Goal: Task Accomplishment & Management: Complete application form

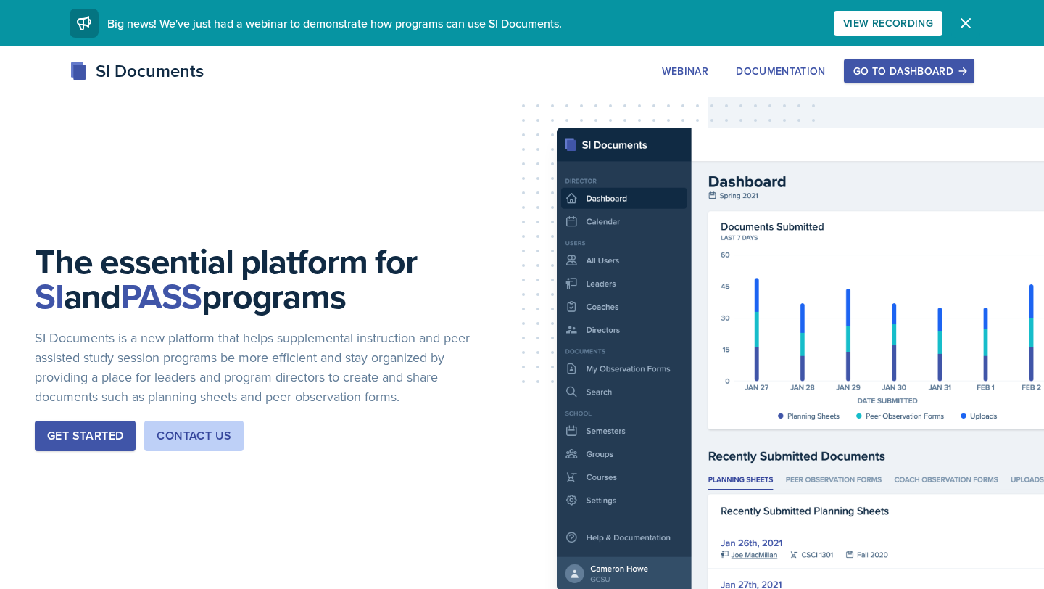
click at [968, 20] on icon "button" at bounding box center [965, 23] width 9 height 9
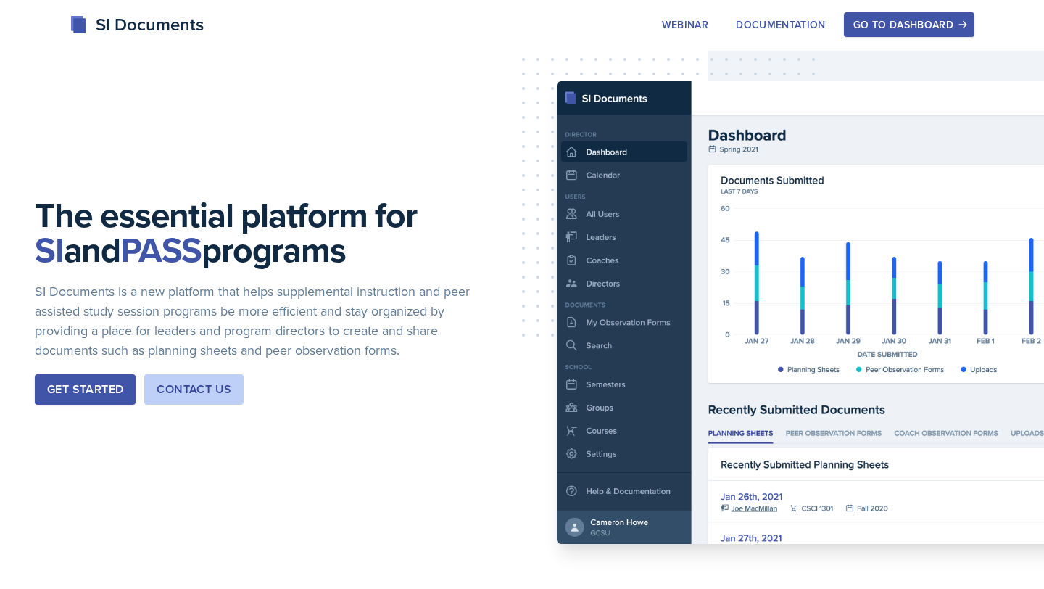
click at [909, 21] on div "Go to Dashboard" at bounding box center [909, 25] width 112 height 12
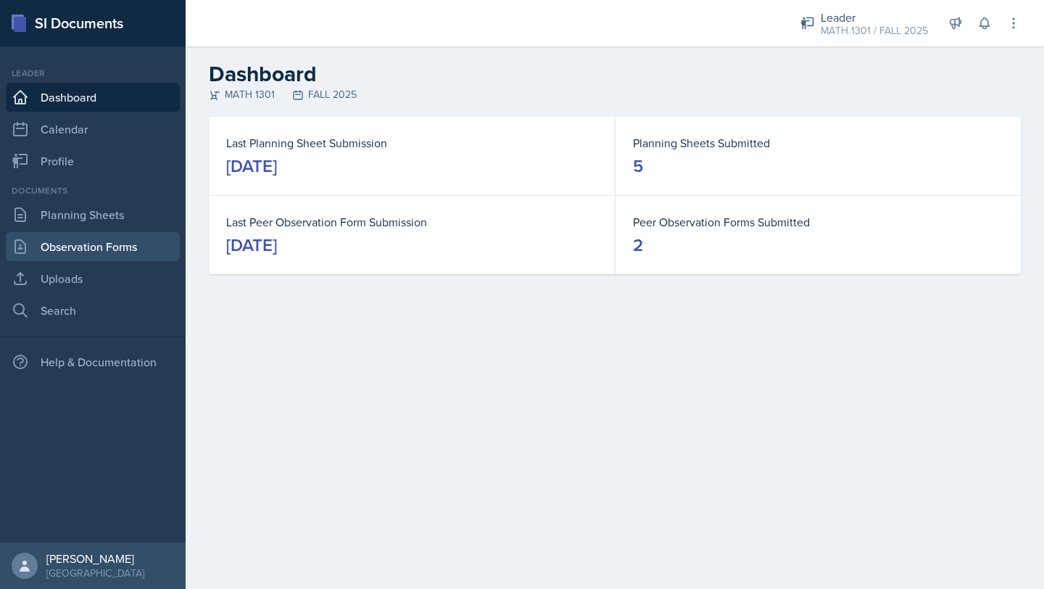
click at [76, 246] on link "Observation Forms" at bounding box center [93, 246] width 174 height 29
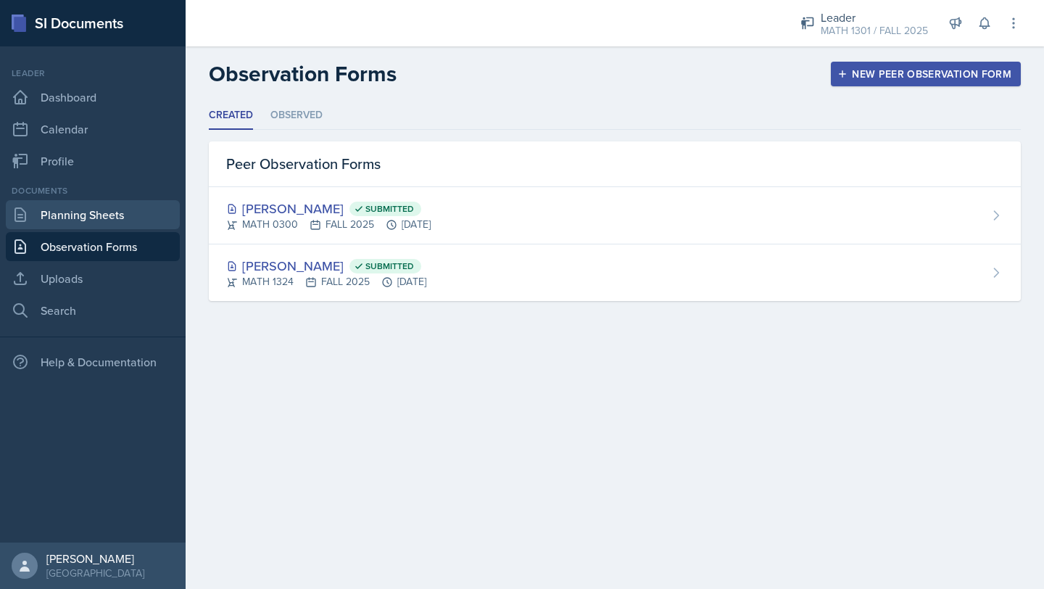
click at [80, 217] on link "Planning Sheets" at bounding box center [93, 214] width 174 height 29
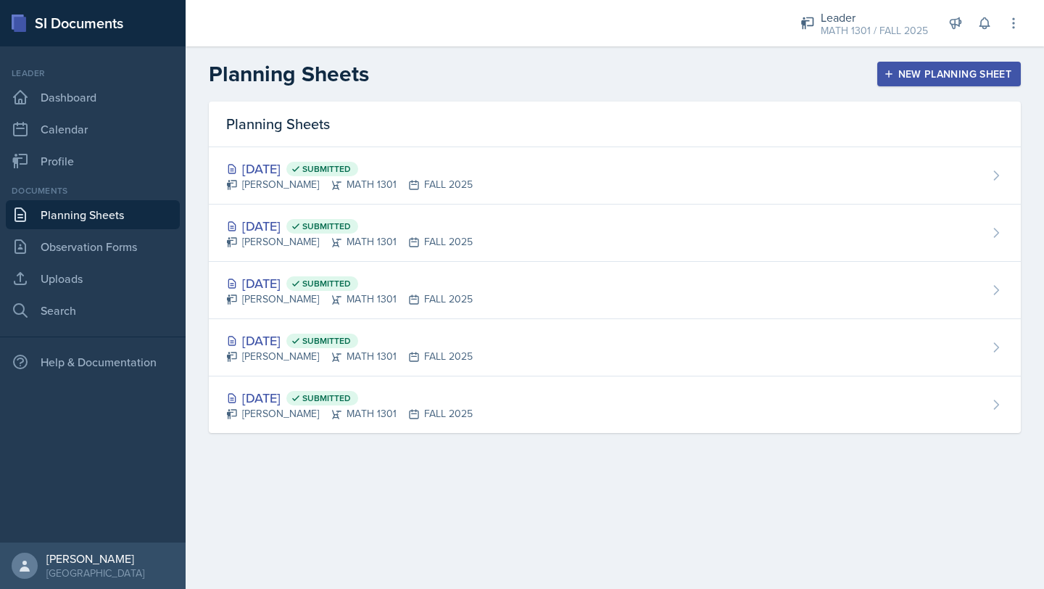
click at [83, 229] on div "Documents Planning Sheets Observation Forms Uploads Search" at bounding box center [93, 254] width 174 height 141
click at [79, 246] on link "Observation Forms" at bounding box center [93, 246] width 174 height 29
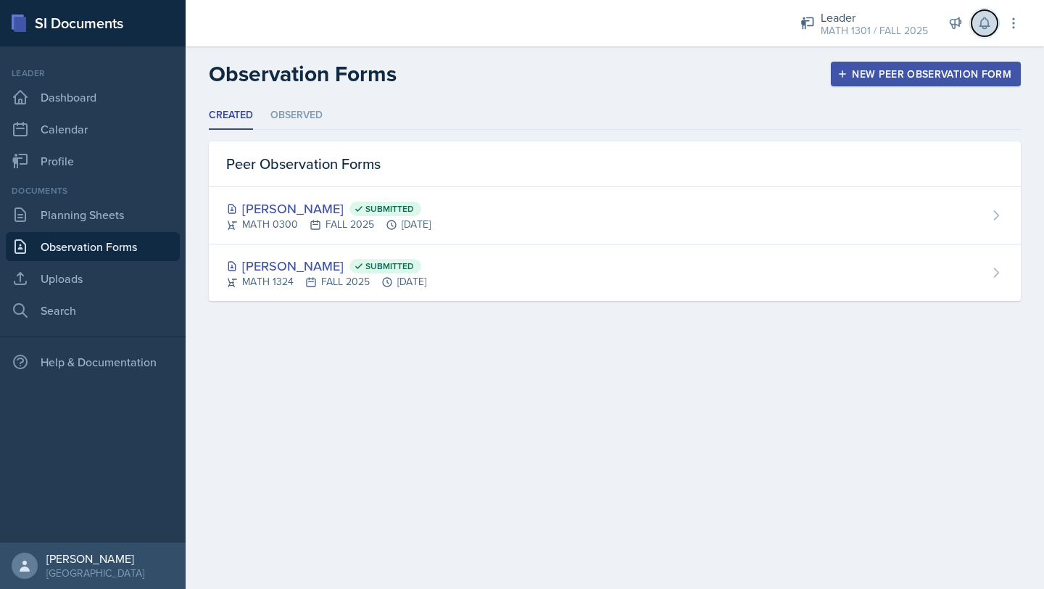
click at [988, 24] on icon at bounding box center [984, 23] width 9 height 11
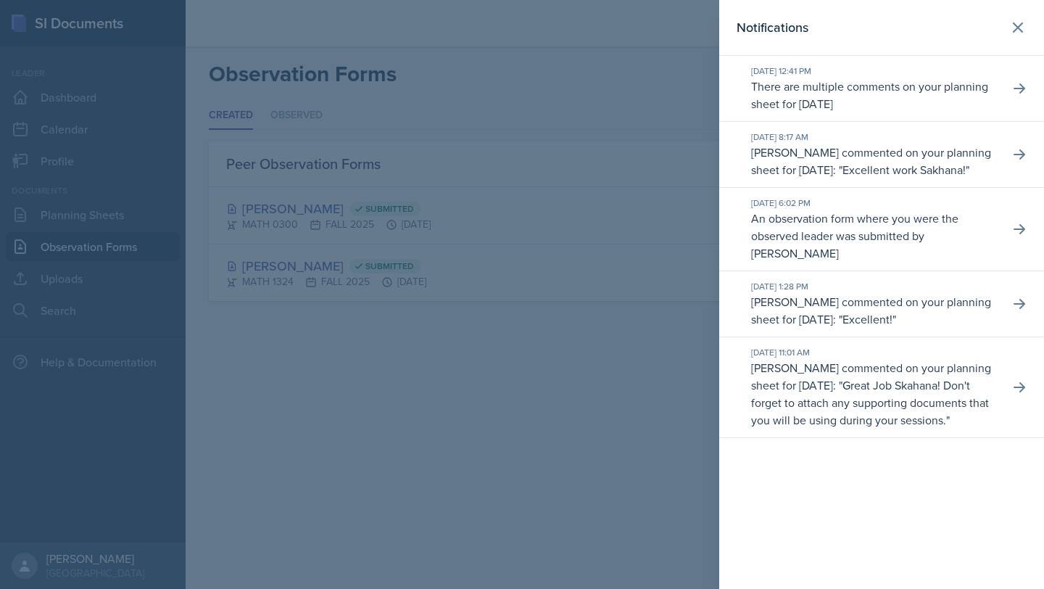
click at [951, 93] on p "There are multiple comments on your planning sheet for [DATE]" at bounding box center [874, 95] width 247 height 35
click at [1009, 75] on div "[DATE] 12:41 PM There are multiple comments on your planning sheet for [DATE]" at bounding box center [881, 89] width 325 height 66
click at [1011, 80] on button at bounding box center [1019, 88] width 26 height 26
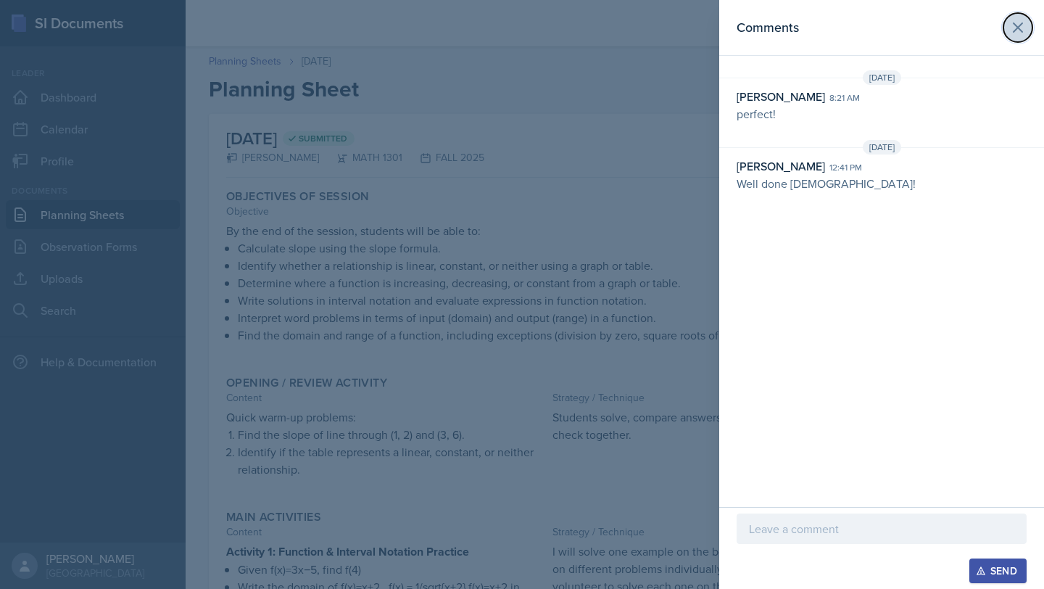
click at [1018, 30] on icon at bounding box center [1017, 27] width 17 height 17
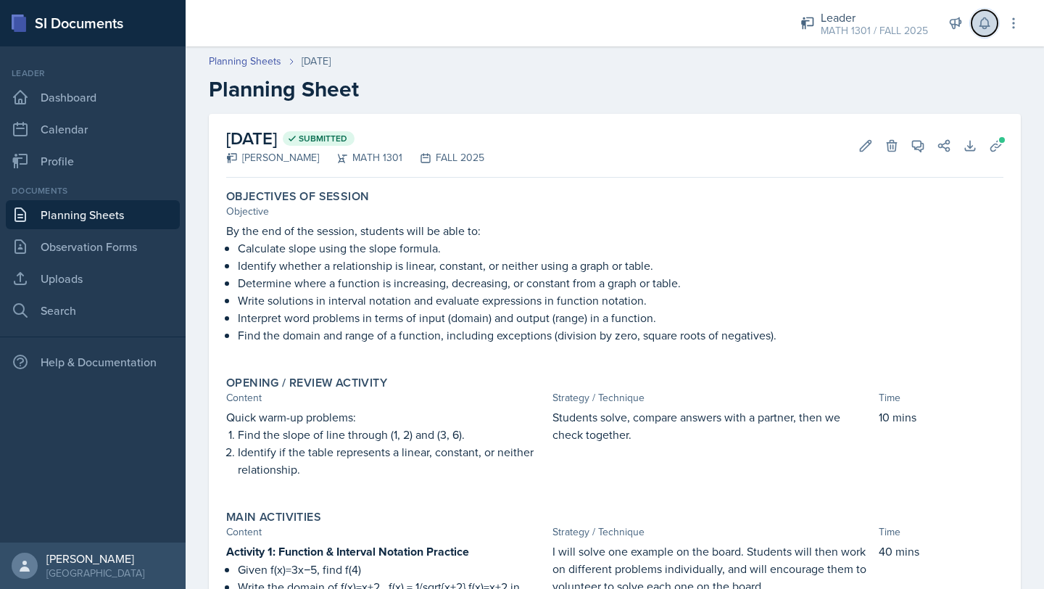
click at [981, 22] on icon at bounding box center [984, 23] width 15 height 15
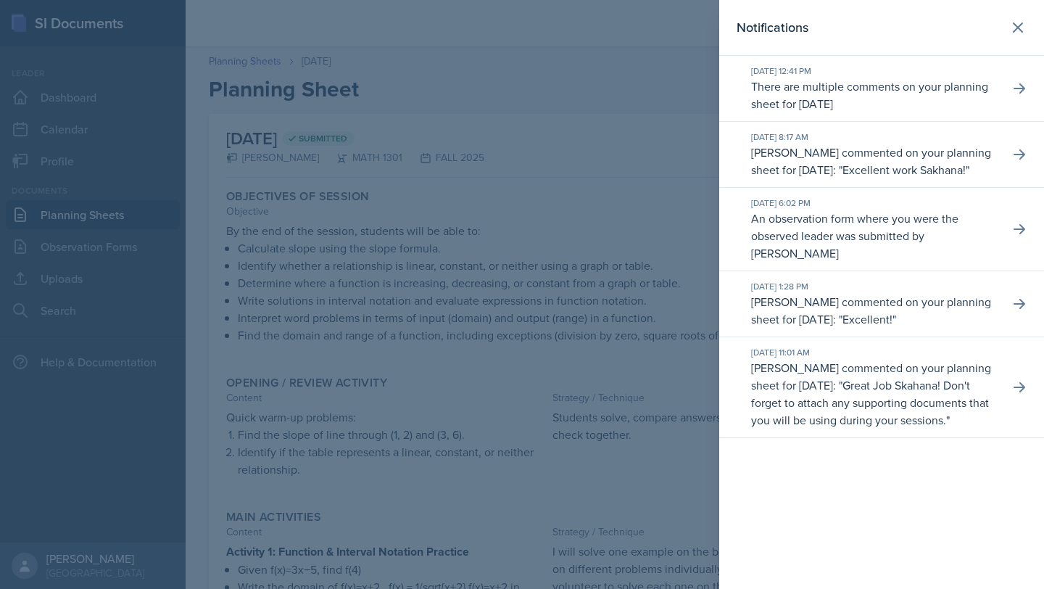
click at [864, 89] on p "There are multiple comments on your planning sheet for [DATE]" at bounding box center [874, 95] width 247 height 35
click at [1010, 88] on button at bounding box center [1019, 88] width 26 height 26
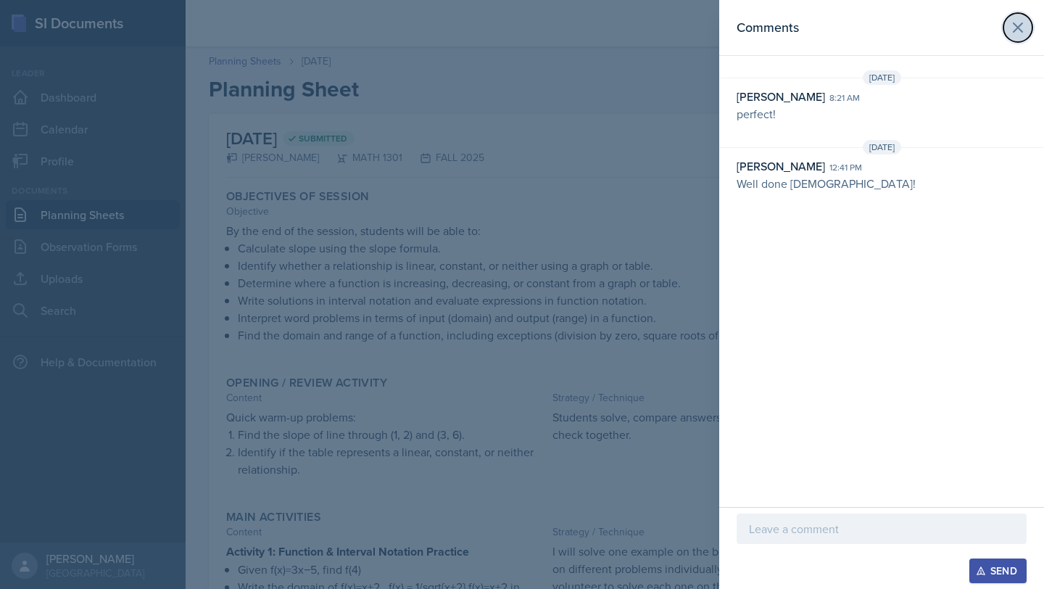
click at [1015, 29] on icon at bounding box center [1017, 27] width 17 height 17
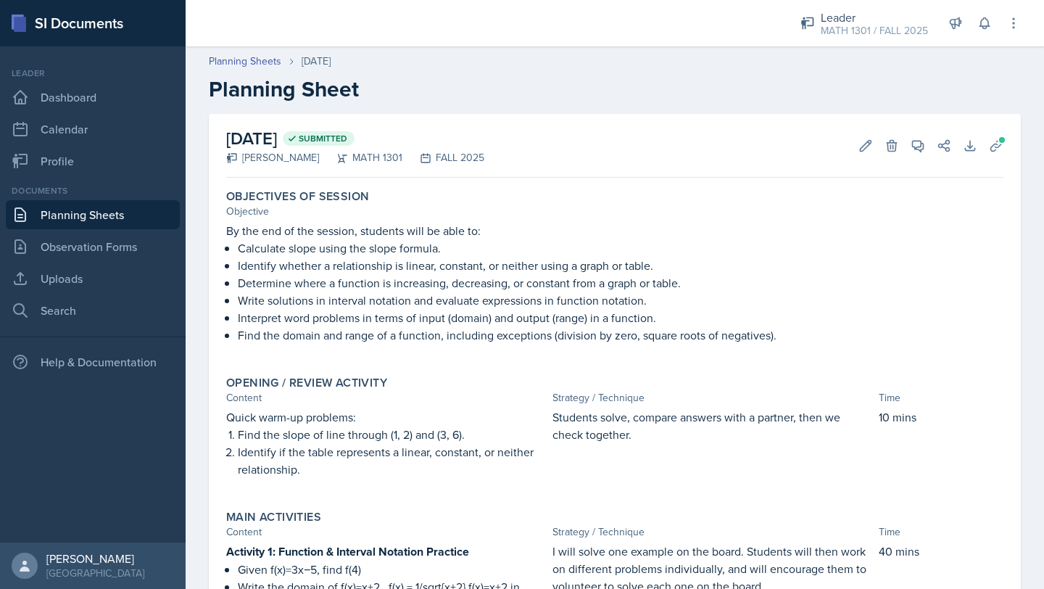
click at [795, 84] on h2 "Planning Sheet" at bounding box center [615, 89] width 812 height 26
click at [41, 238] on link "Observation Forms" at bounding box center [93, 246] width 174 height 29
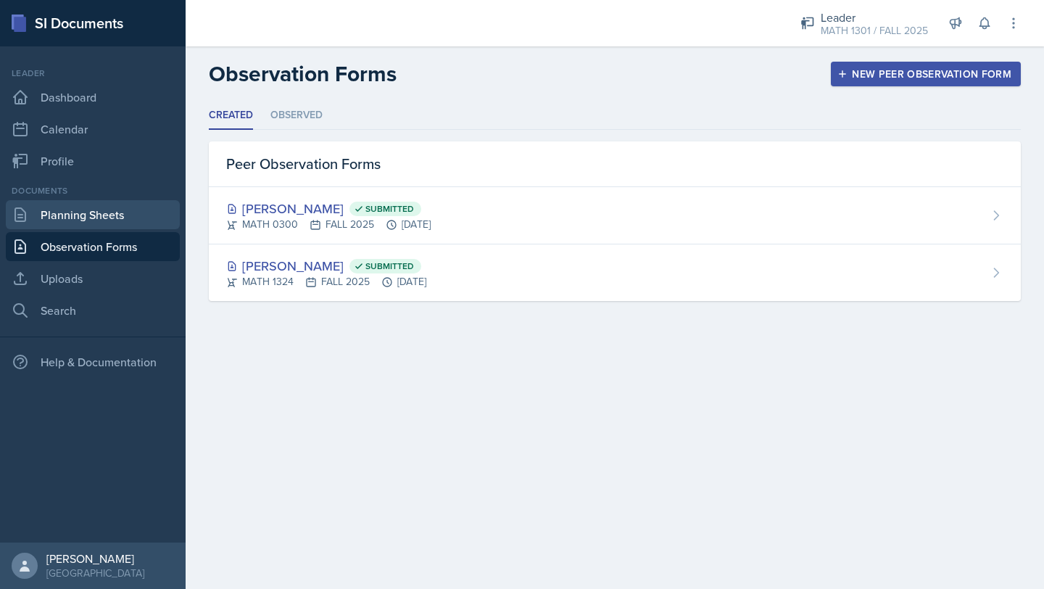
click at [68, 225] on link "Planning Sheets" at bounding box center [93, 214] width 174 height 29
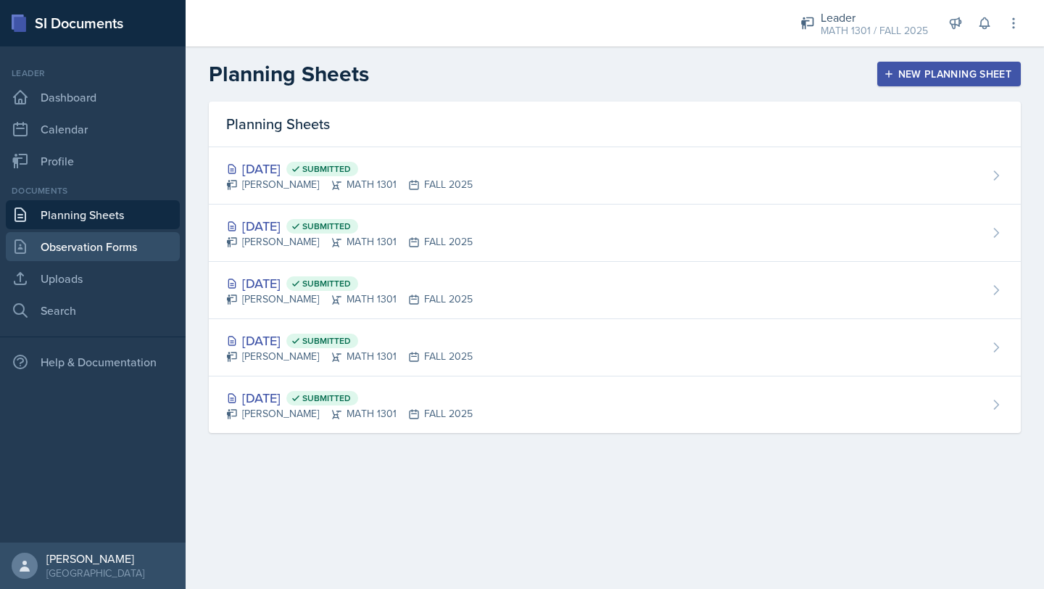
click at [69, 250] on link "Observation Forms" at bounding box center [93, 246] width 174 height 29
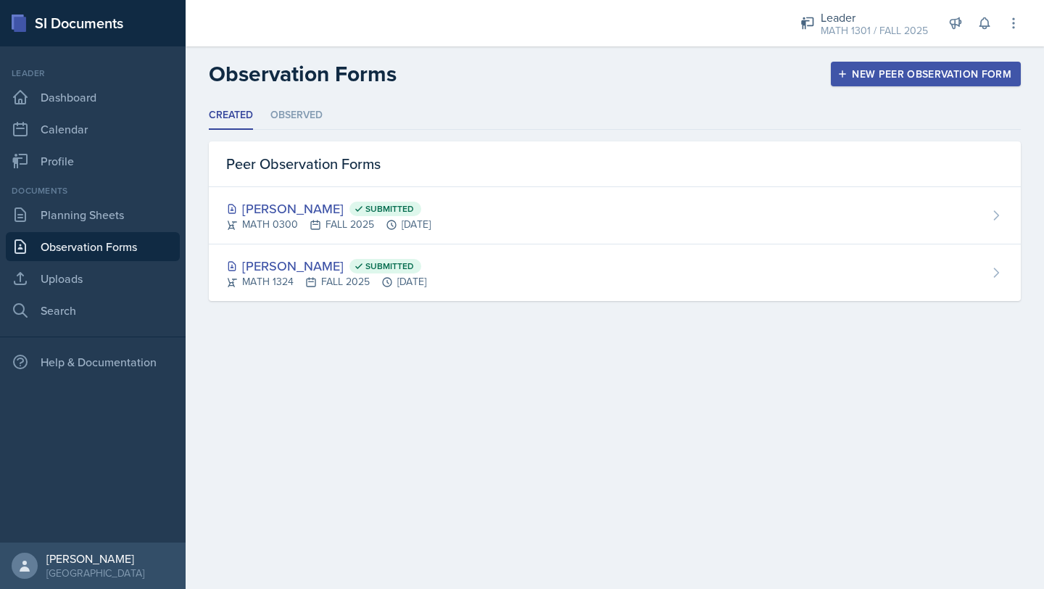
click at [856, 72] on div "New Peer Observation Form" at bounding box center [925, 74] width 171 height 12
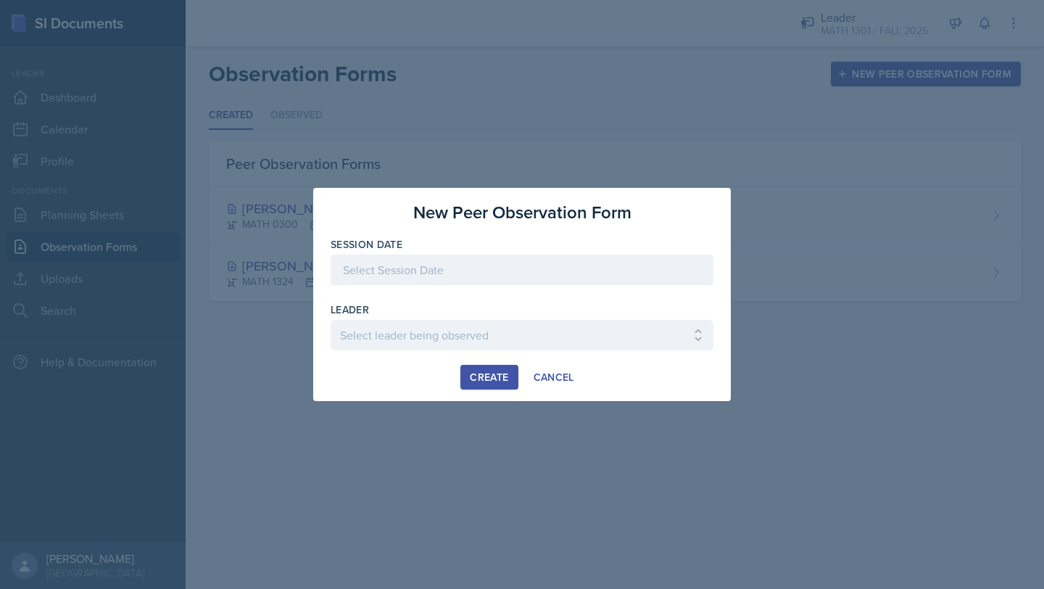
click at [430, 263] on div at bounding box center [522, 270] width 383 height 30
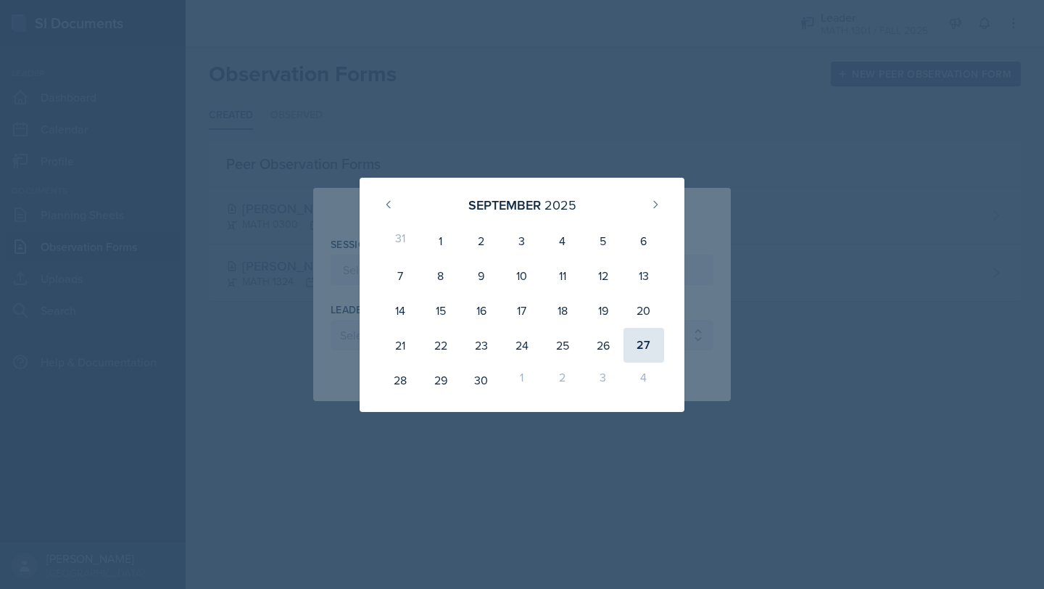
click at [640, 345] on div "27" at bounding box center [644, 345] width 41 height 35
type input "[DATE]"
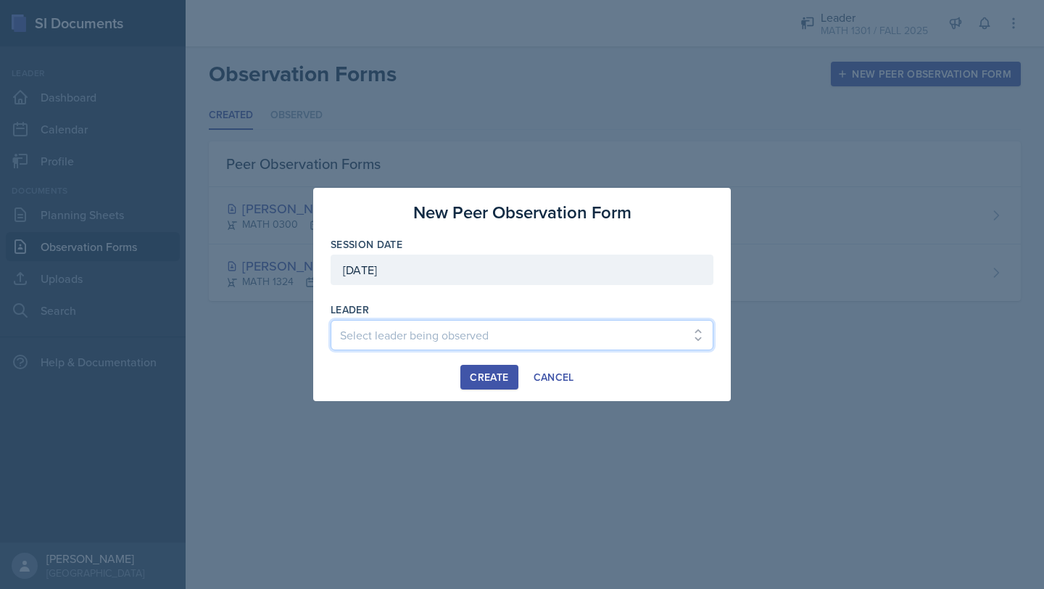
click at [421, 336] on select "Select leader being observed [PERSON_NAME] / BIOL 1301 / COP #5 - Mercury [PERS…" at bounding box center [522, 335] width 383 height 30
select select "c50aeb68-53a6-4f1e-a50a-38839121d298"
click at [331, 320] on select "Select leader being observed [PERSON_NAME] / BIOL 1301 / COP #5 - Mercury [PERS…" at bounding box center [522, 335] width 383 height 30
click at [500, 373] on div "Create" at bounding box center [489, 377] width 38 height 12
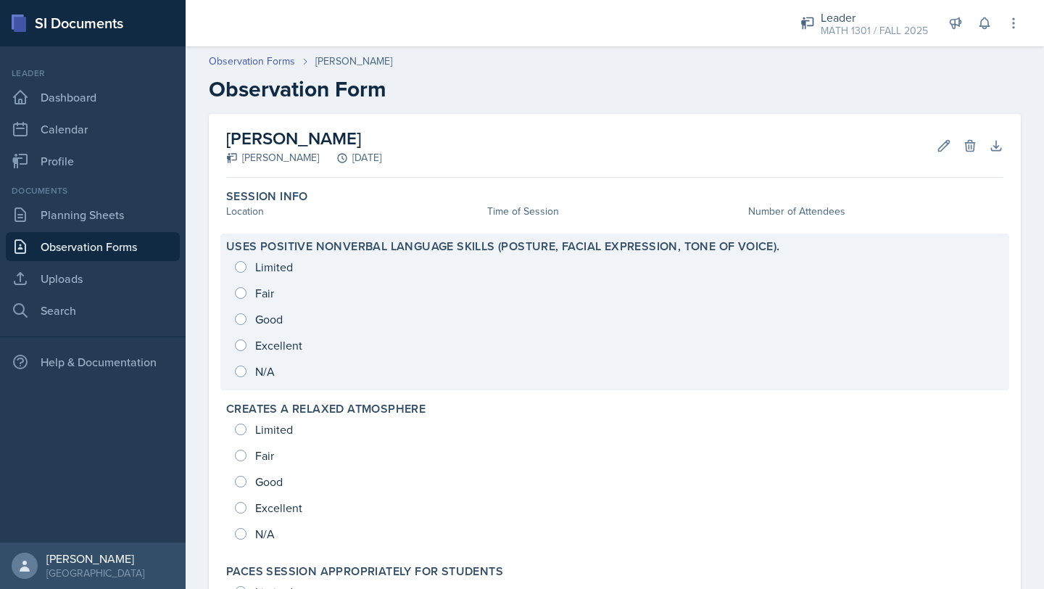
click at [277, 347] on div "Limited Fair Good Excellent N/A" at bounding box center [614, 319] width 777 height 131
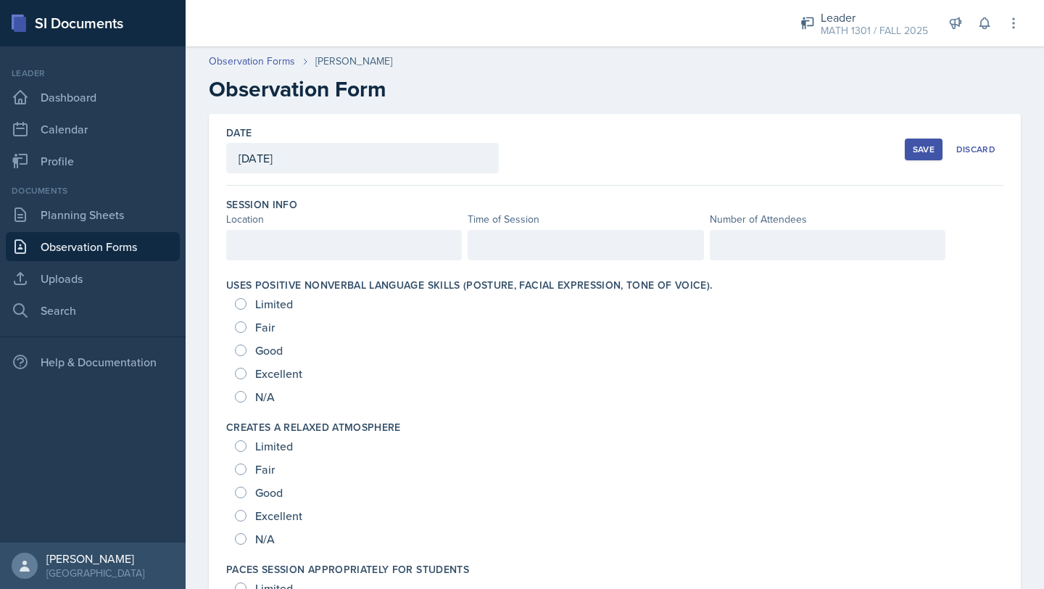
click at [289, 221] on div "Location" at bounding box center [344, 219] width 236 height 15
click at [289, 231] on div at bounding box center [344, 245] width 236 height 30
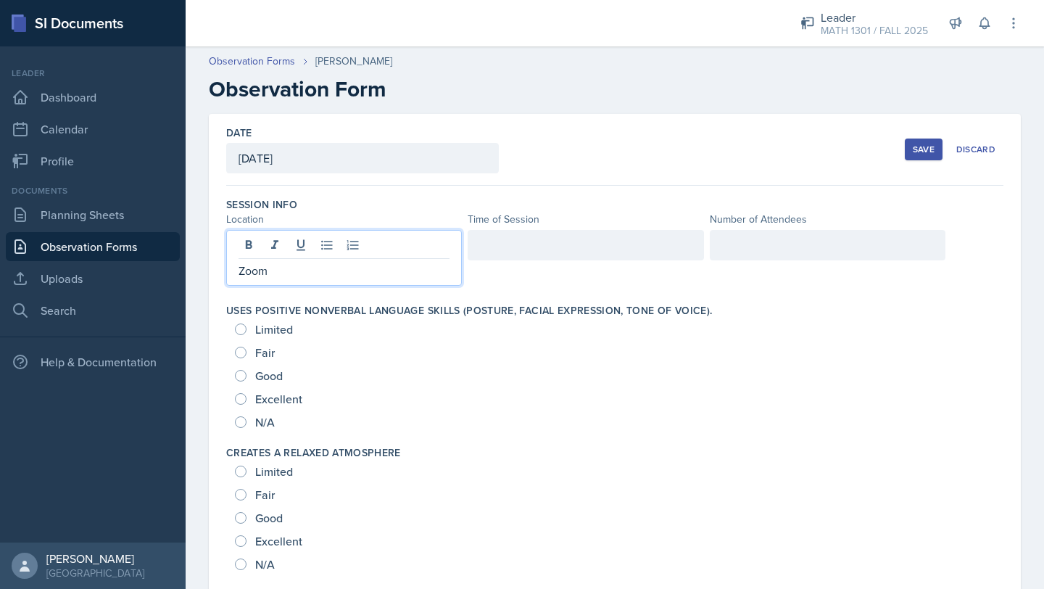
click at [568, 236] on div at bounding box center [586, 245] width 236 height 30
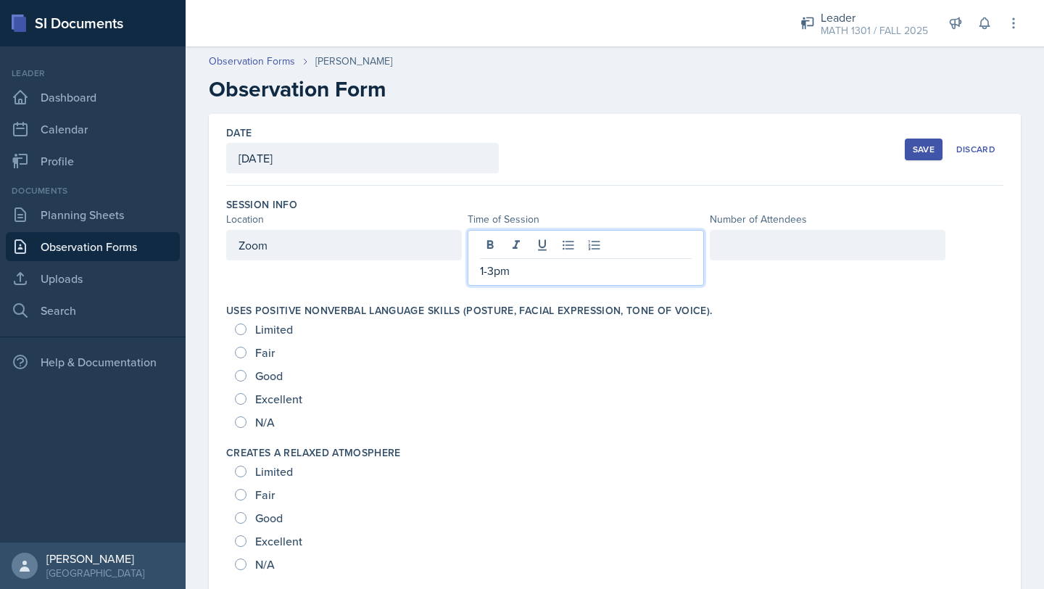
click at [798, 236] on div at bounding box center [828, 245] width 236 height 30
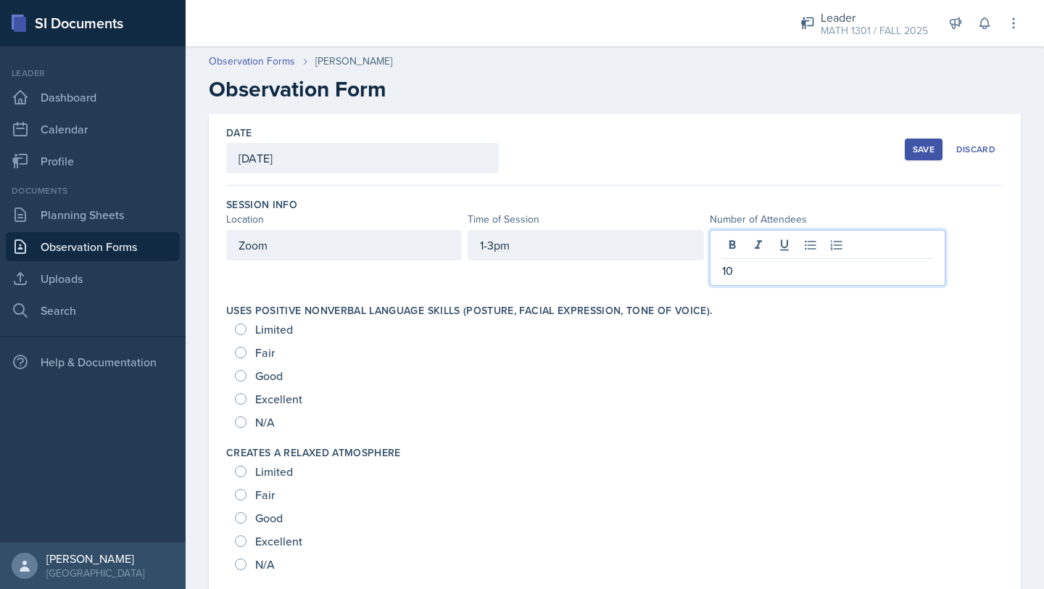
click at [265, 406] on span "Excellent" at bounding box center [278, 399] width 47 height 15
click at [247, 405] on input "Excellent" at bounding box center [241, 399] width 12 height 12
radio input "true"
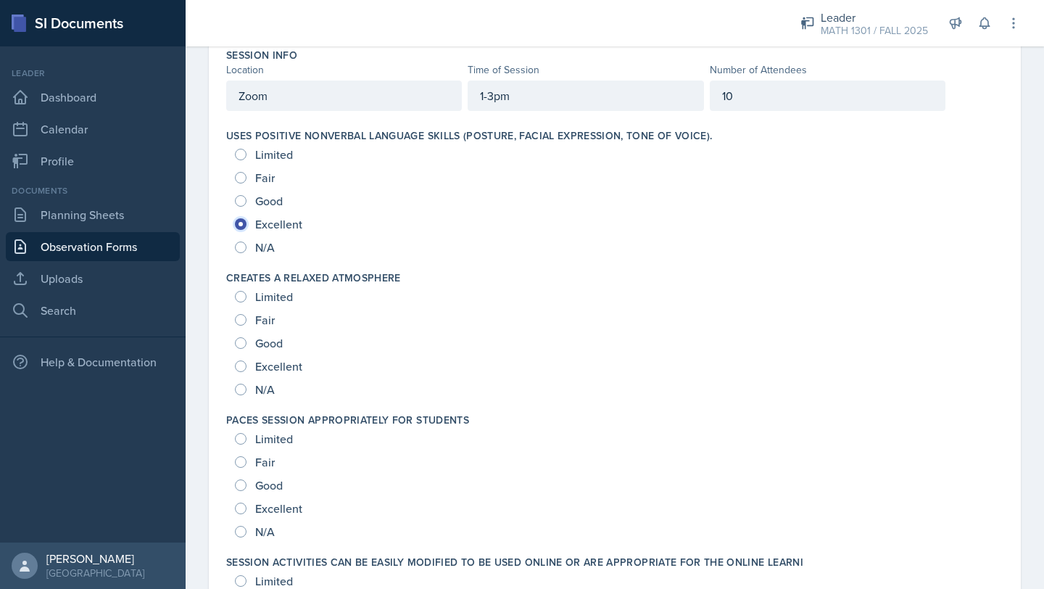
scroll to position [157, 0]
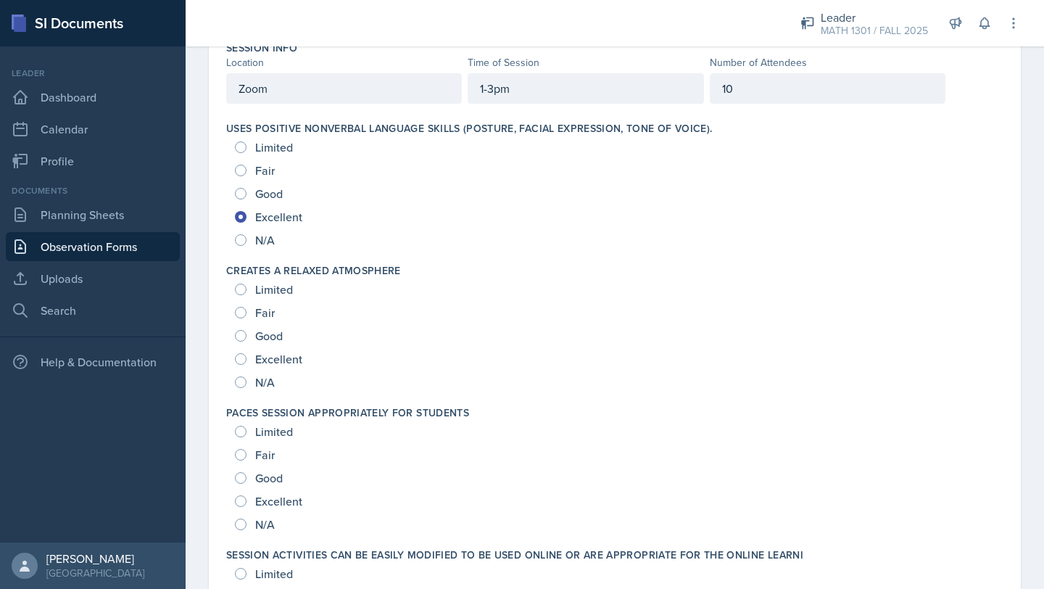
click at [265, 360] on span "Excellent" at bounding box center [278, 359] width 47 height 15
click at [247, 360] on input "Excellent" at bounding box center [241, 359] width 12 height 12
radio input "true"
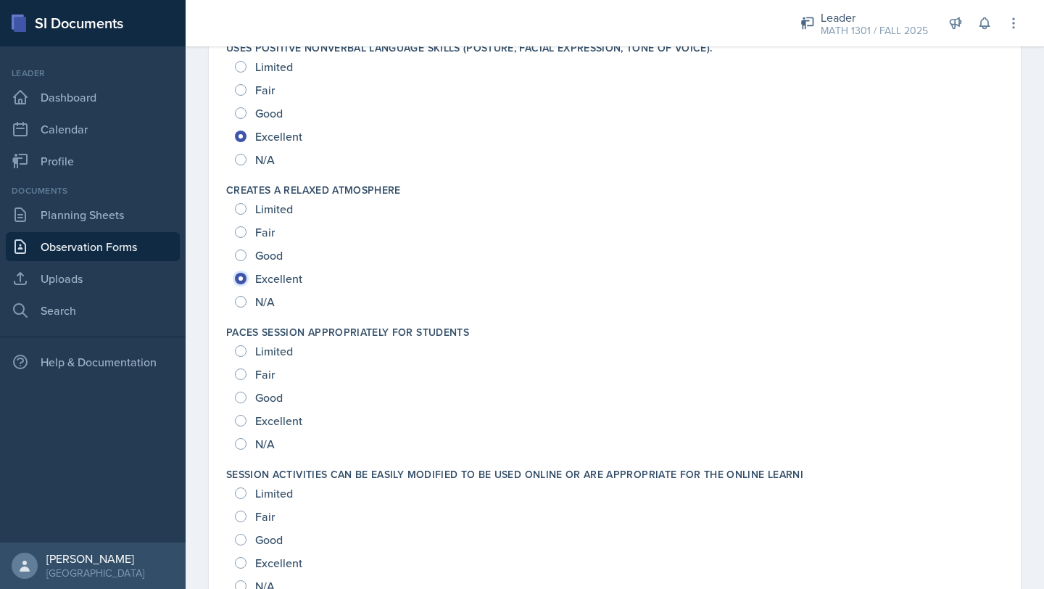
scroll to position [238, 0]
click at [266, 421] on span "Excellent" at bounding box center [278, 420] width 47 height 15
click at [247, 421] on input "Excellent" at bounding box center [241, 420] width 12 height 12
radio input "true"
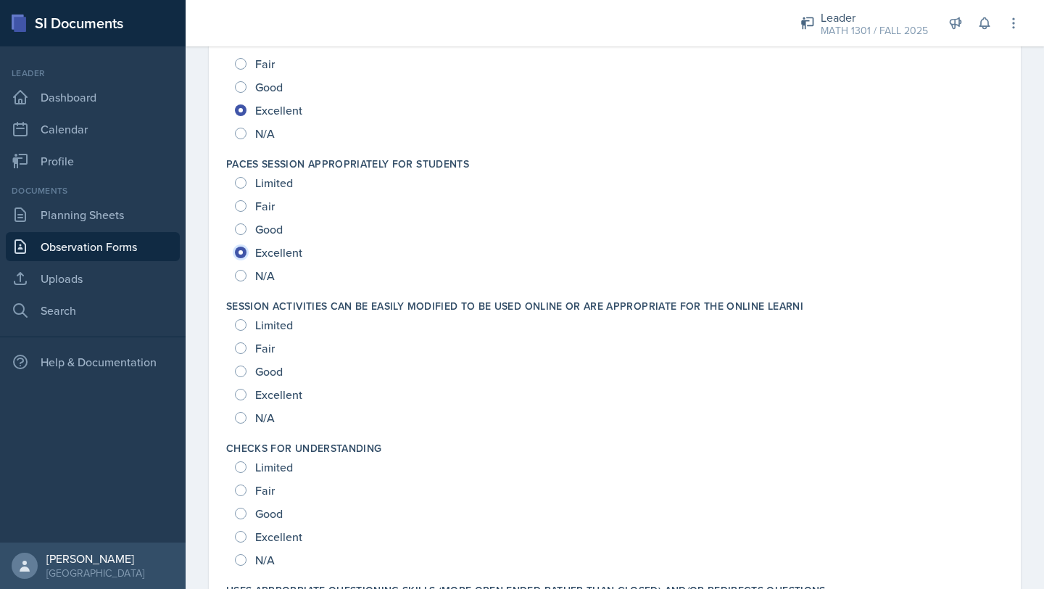
scroll to position [407, 0]
click at [284, 397] on span "Excellent" at bounding box center [278, 393] width 47 height 15
click at [247, 397] on input "Excellent" at bounding box center [241, 393] width 12 height 12
radio input "true"
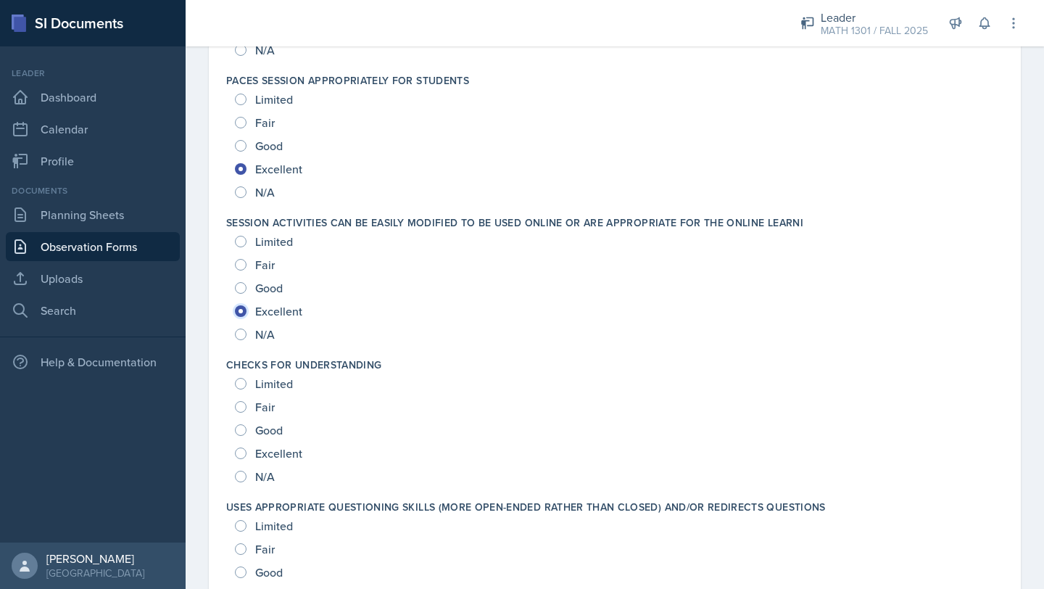
scroll to position [489, 0]
click at [284, 452] on span "Excellent" at bounding box center [278, 452] width 47 height 15
click at [247, 452] on input "Excellent" at bounding box center [241, 453] width 12 height 12
radio input "true"
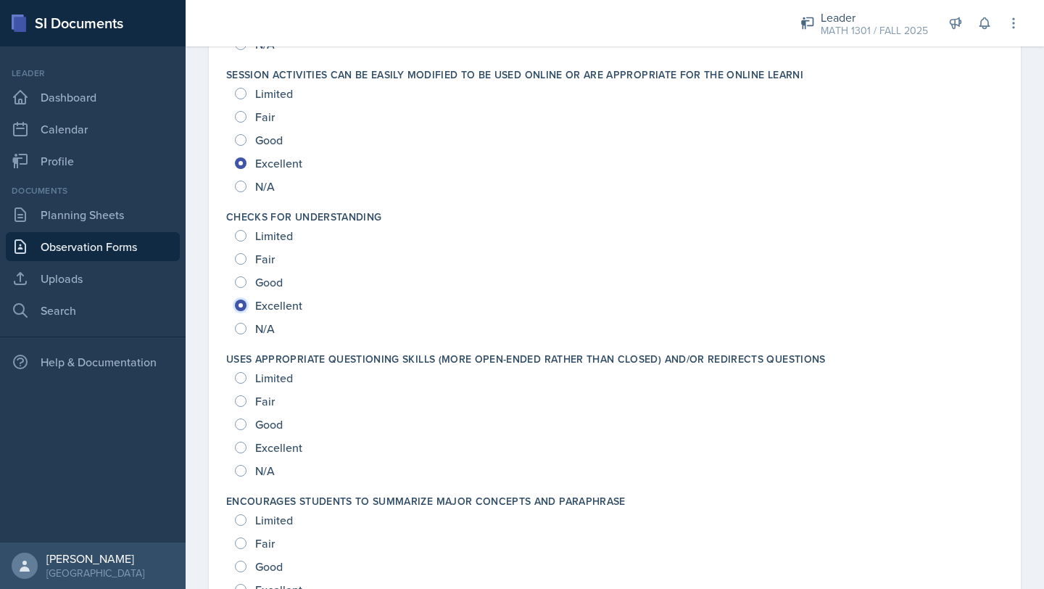
scroll to position [638, 0]
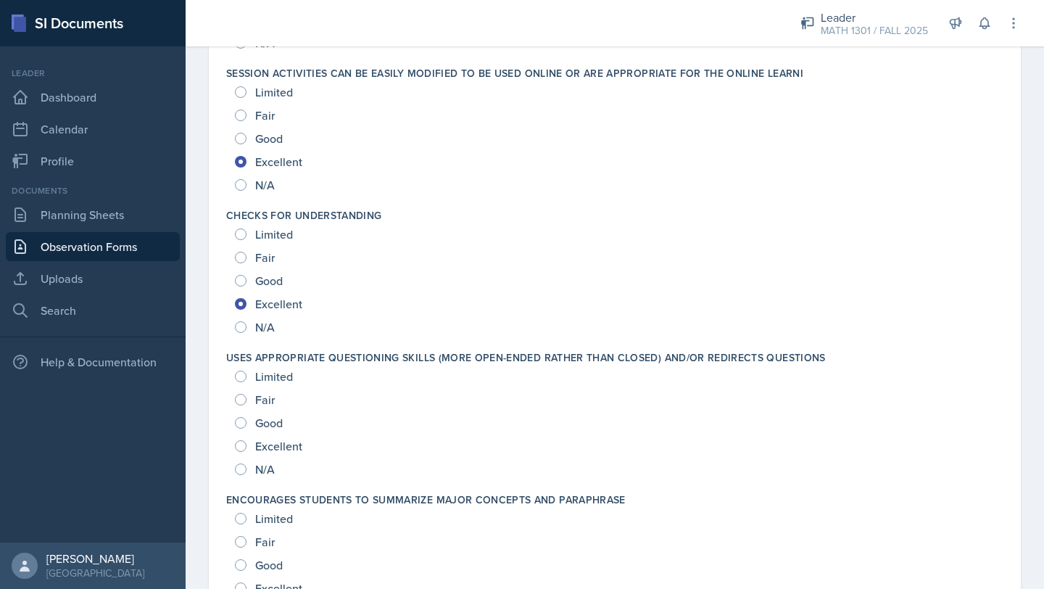
click at [284, 452] on span "Excellent" at bounding box center [278, 446] width 47 height 15
click at [247, 452] on input "Excellent" at bounding box center [241, 446] width 12 height 12
radio input "true"
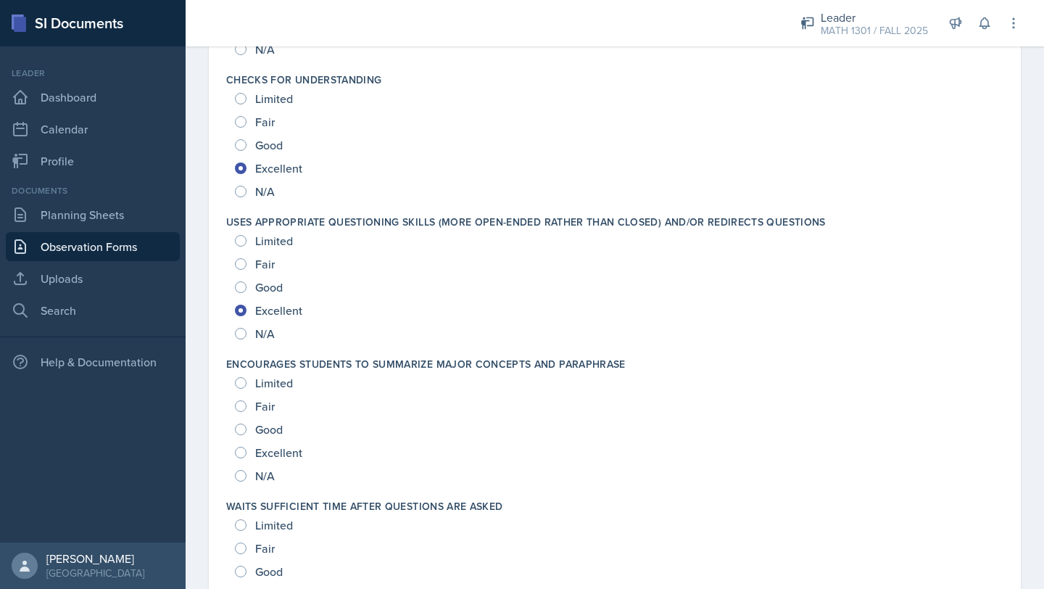
click at [284, 452] on span "Excellent" at bounding box center [278, 452] width 47 height 15
click at [247, 452] on input "Excellent" at bounding box center [241, 453] width 12 height 12
radio input "true"
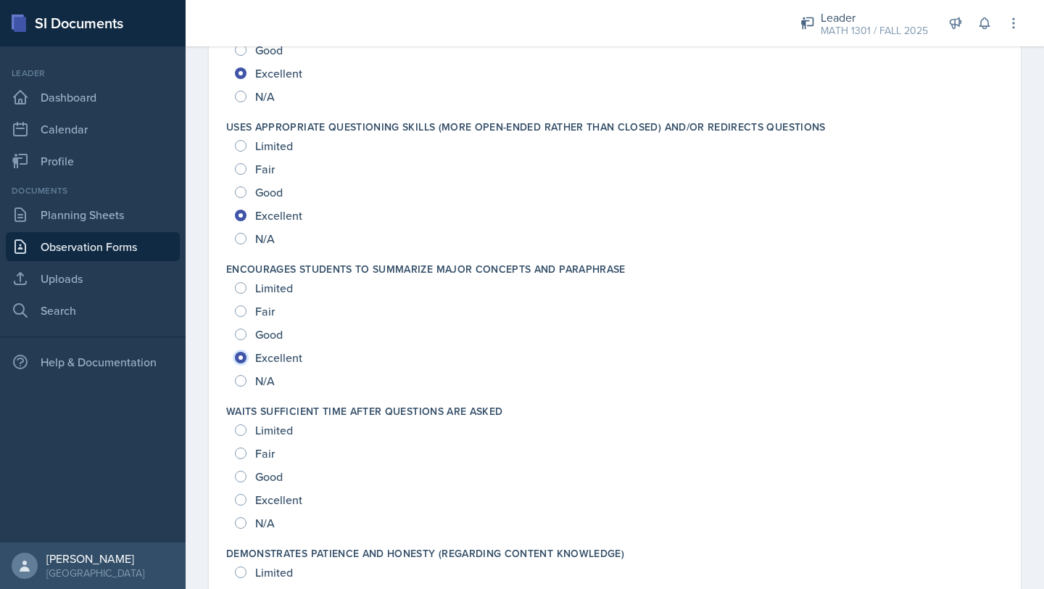
scroll to position [867, 0]
click at [285, 501] on span "Excellent" at bounding box center [278, 501] width 47 height 15
click at [247, 501] on input "Excellent" at bounding box center [241, 501] width 12 height 12
radio input "true"
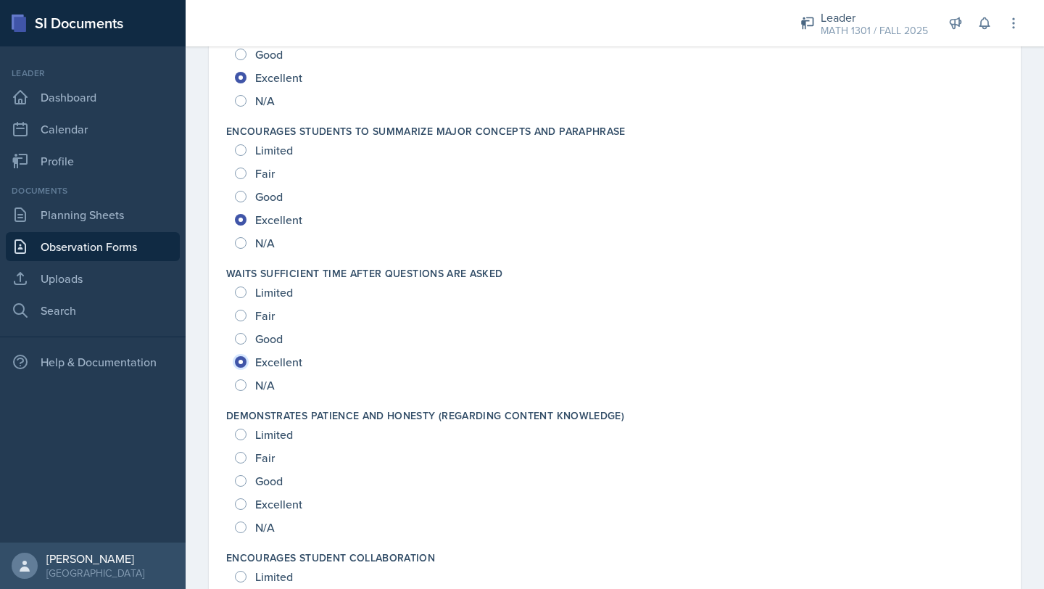
scroll to position [1009, 0]
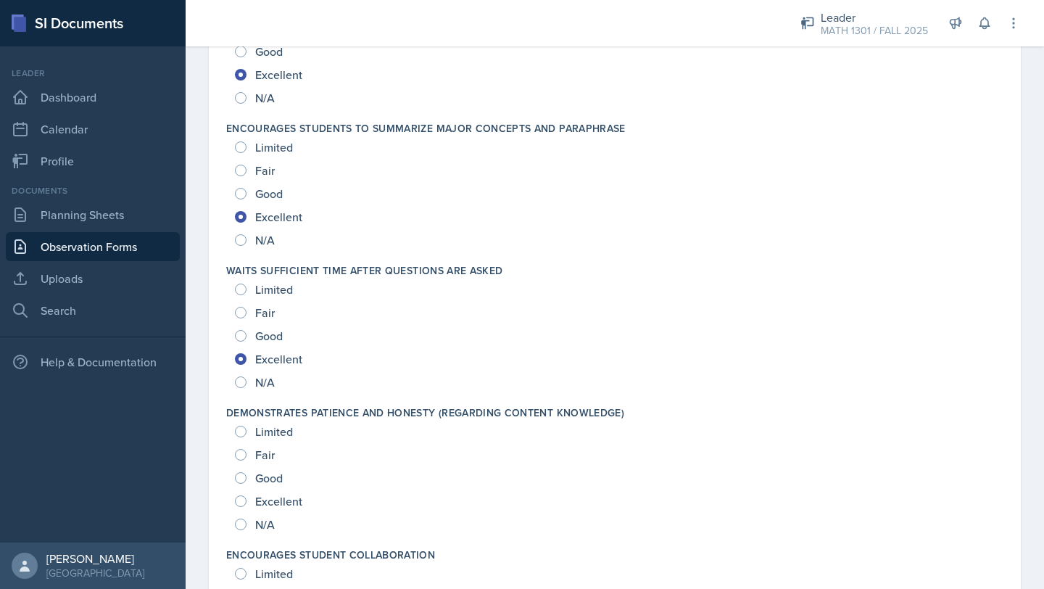
click at [285, 501] on span "Excellent" at bounding box center [278, 501] width 47 height 15
click at [247, 501] on input "Excellent" at bounding box center [241, 501] width 12 height 12
radio input "true"
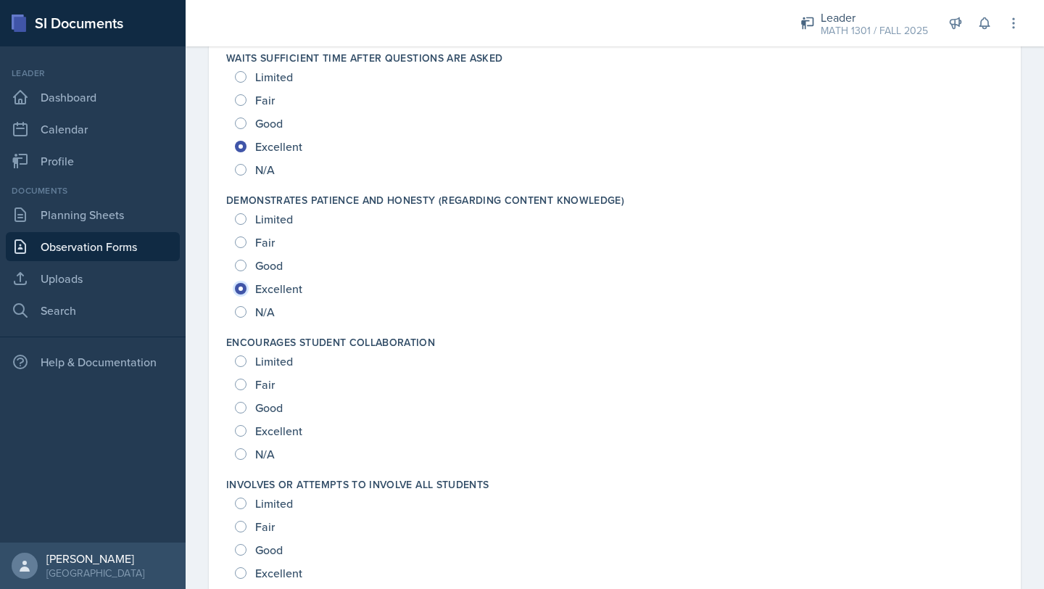
scroll to position [1225, 0]
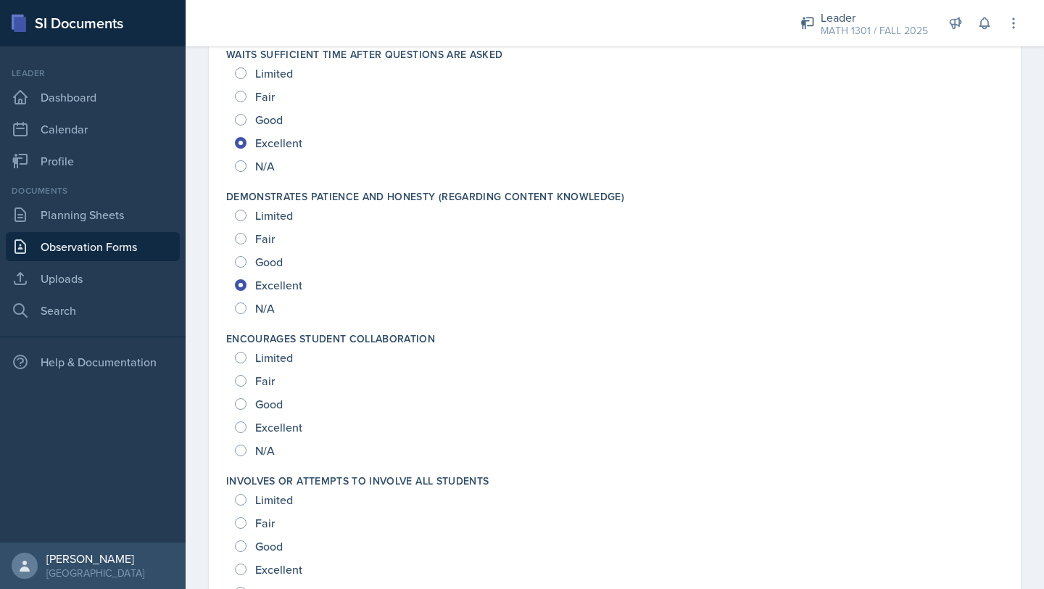
click at [287, 423] on span "Excellent" at bounding box center [278, 427] width 47 height 15
click at [247, 423] on input "Excellent" at bounding box center [241, 427] width 12 height 12
radio input "true"
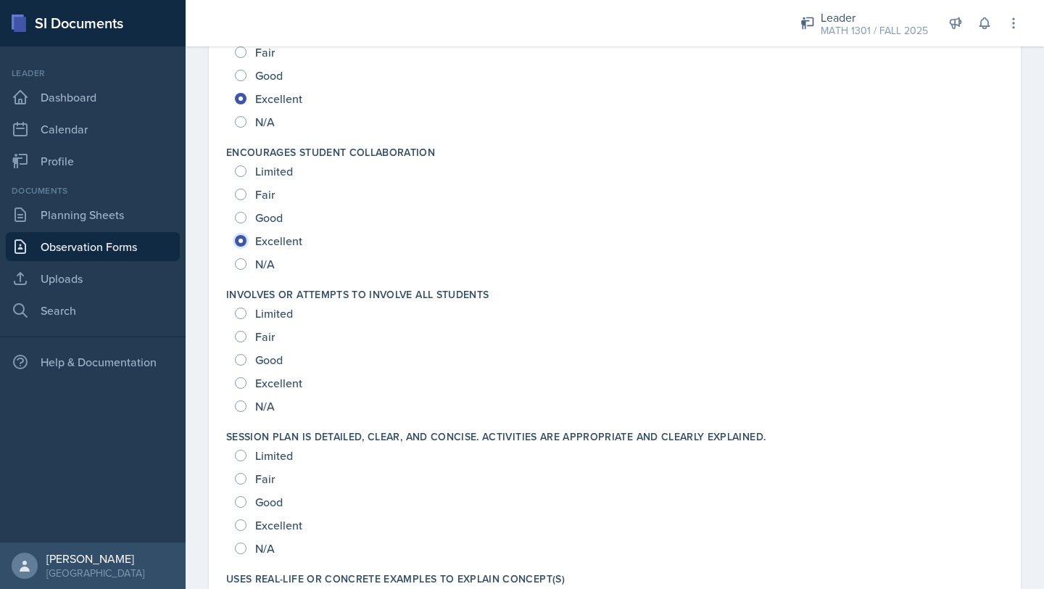
scroll to position [1418, 0]
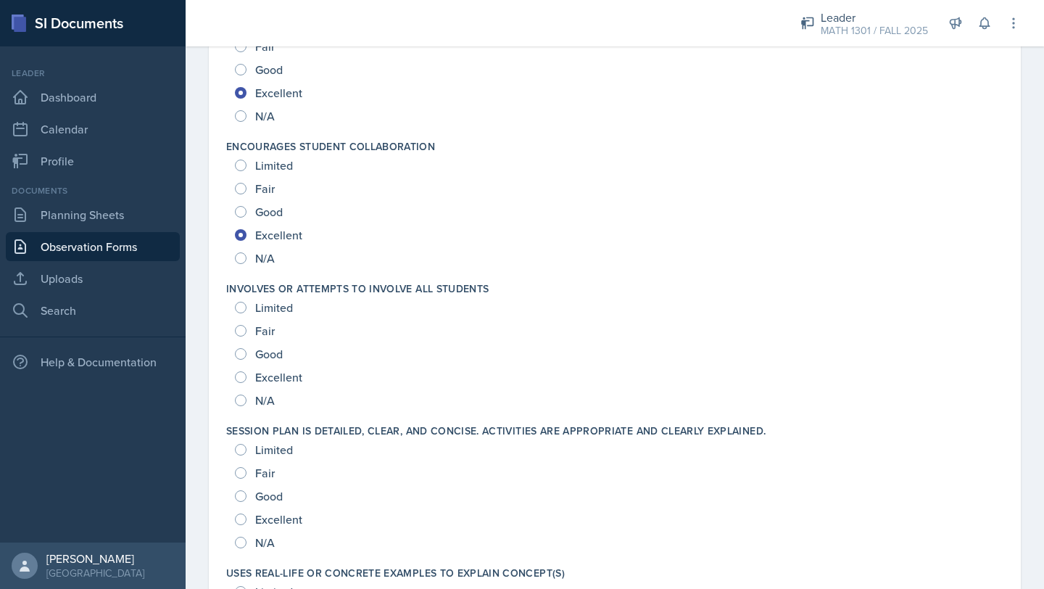
click at [285, 382] on span "Excellent" at bounding box center [278, 377] width 47 height 15
click at [247, 382] on input "Excellent" at bounding box center [241, 377] width 12 height 12
radio input "true"
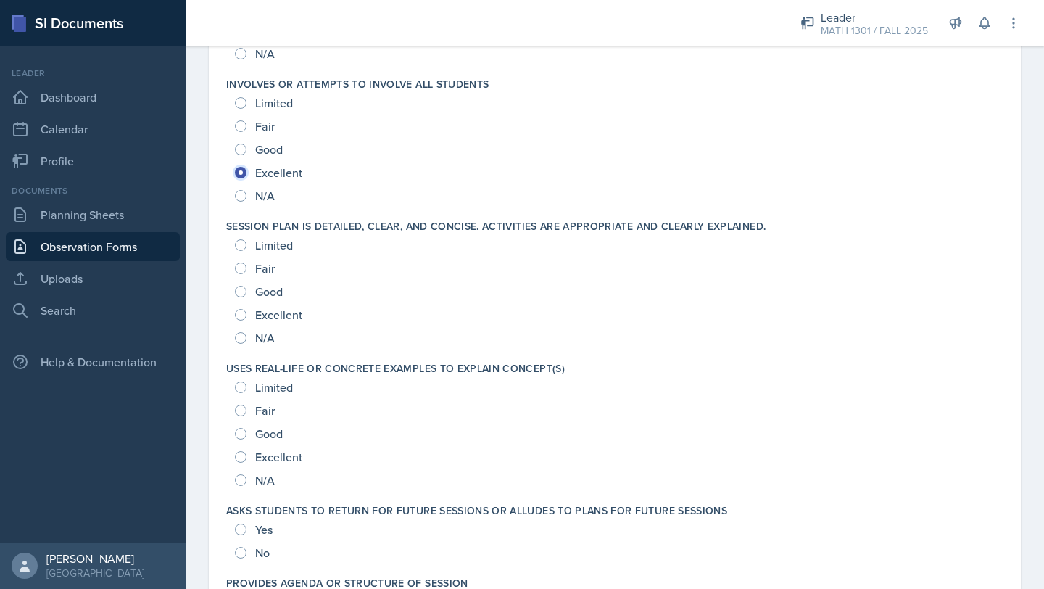
scroll to position [1627, 0]
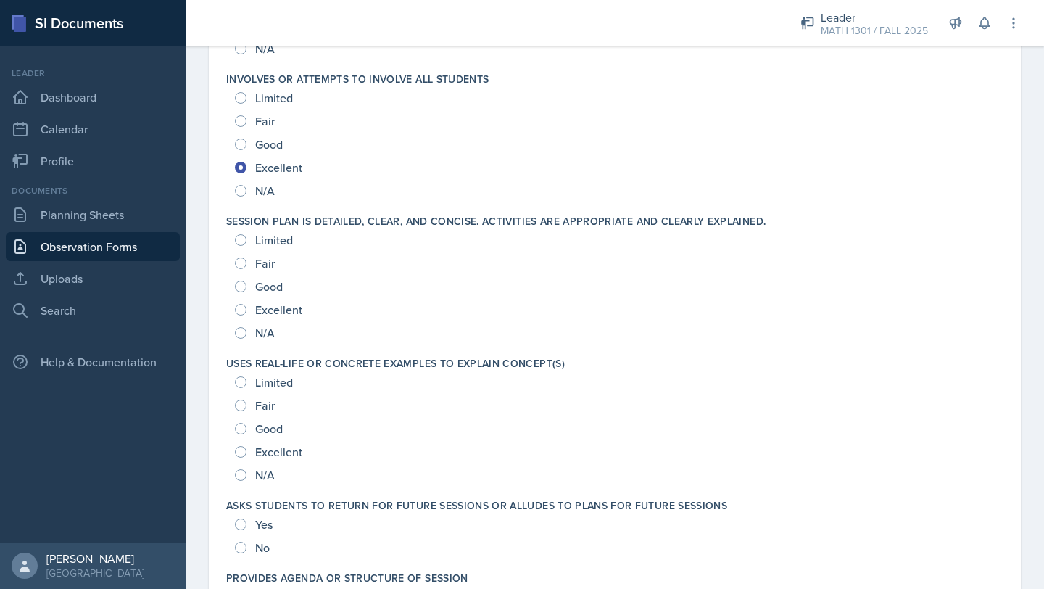
click at [304, 307] on div "Excellent" at bounding box center [270, 309] width 70 height 23
click at [273, 302] on span "Excellent" at bounding box center [278, 309] width 47 height 15
click at [247, 304] on input "Excellent" at bounding box center [241, 310] width 12 height 12
radio input "true"
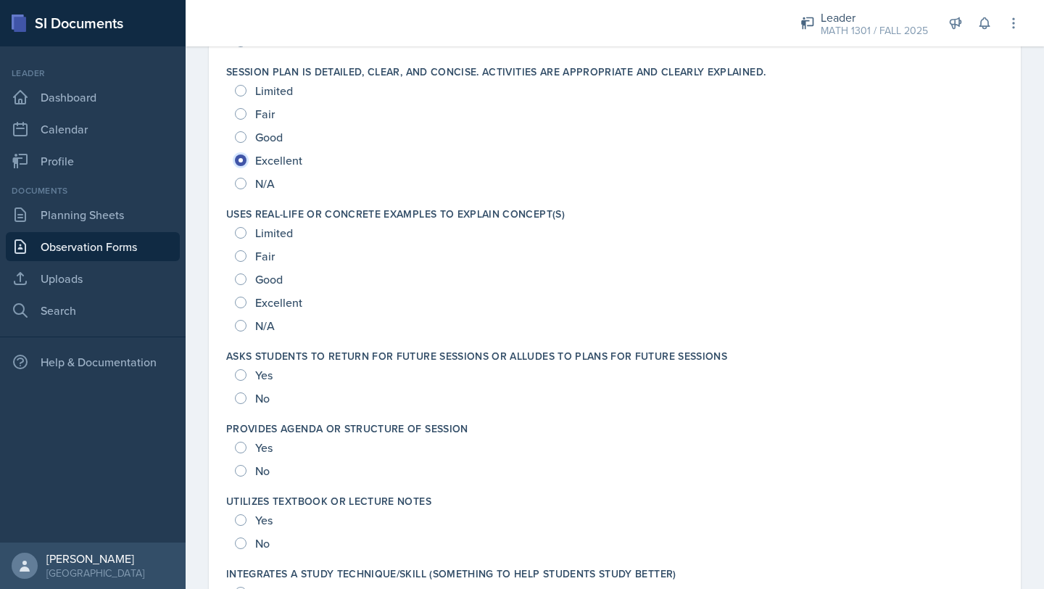
scroll to position [1784, 0]
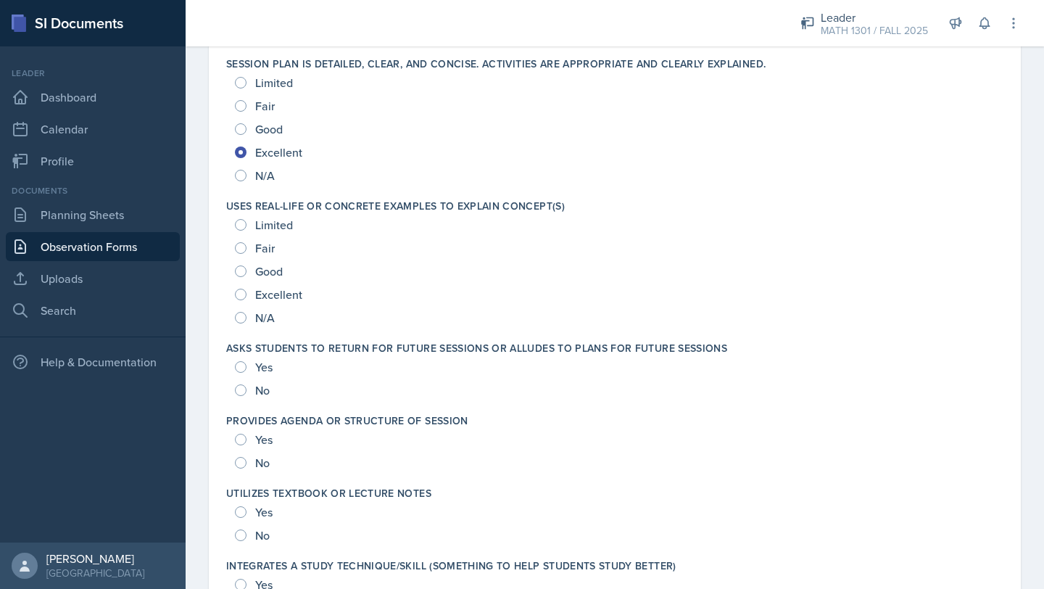
click at [273, 287] on span "Excellent" at bounding box center [278, 294] width 47 height 15
click at [247, 289] on input "Excellent" at bounding box center [241, 295] width 12 height 12
radio input "true"
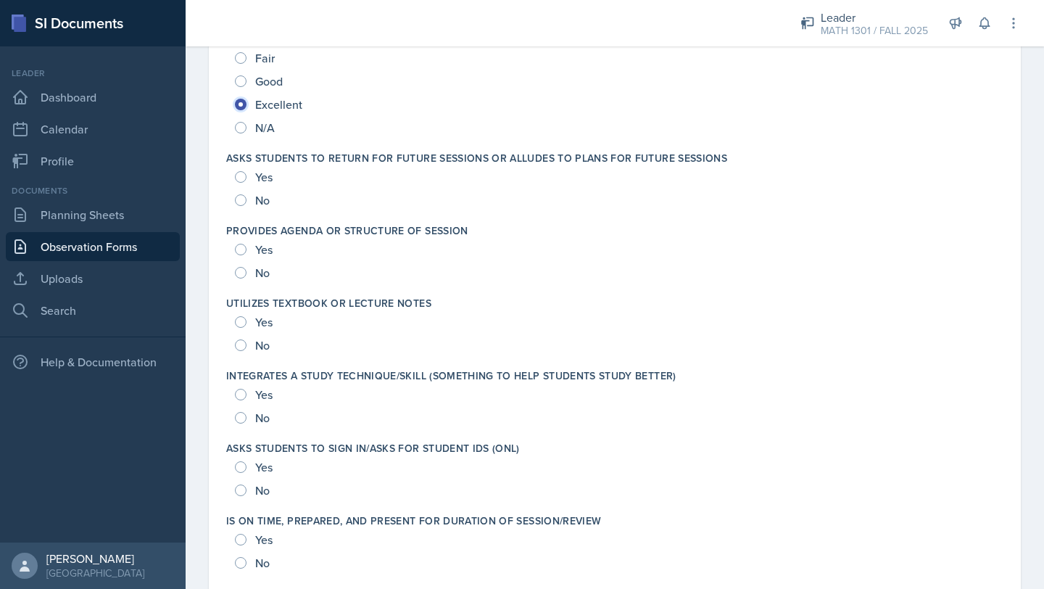
scroll to position [1984, 0]
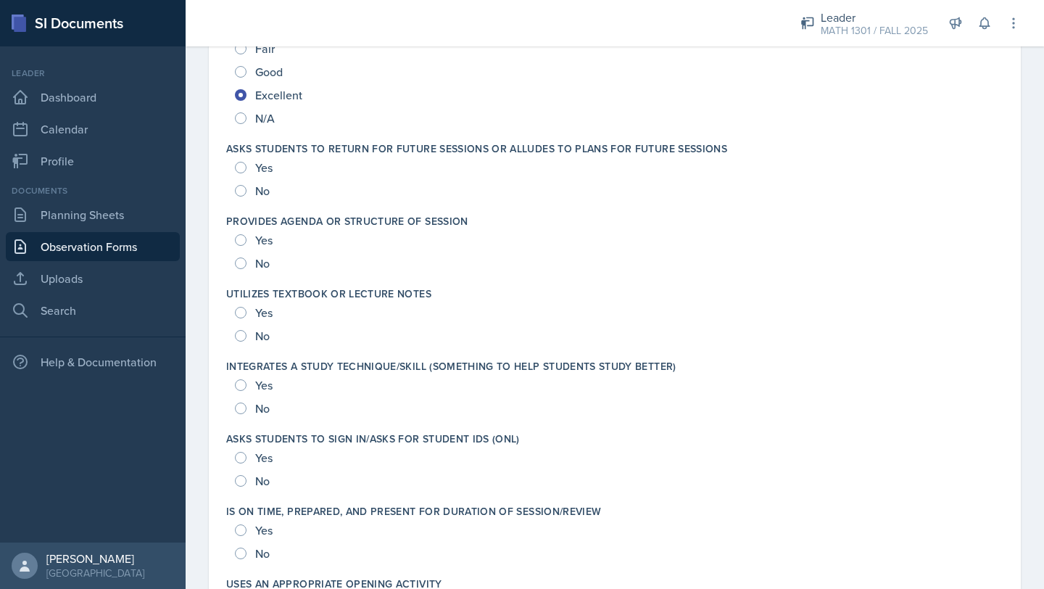
click at [265, 166] on span "Yes" at bounding box center [263, 167] width 17 height 15
click at [247, 166] on input "Yes" at bounding box center [241, 168] width 12 height 12
radio input "true"
click at [271, 243] on span "Yes" at bounding box center [263, 240] width 17 height 15
click at [247, 243] on input "Yes" at bounding box center [241, 240] width 12 height 12
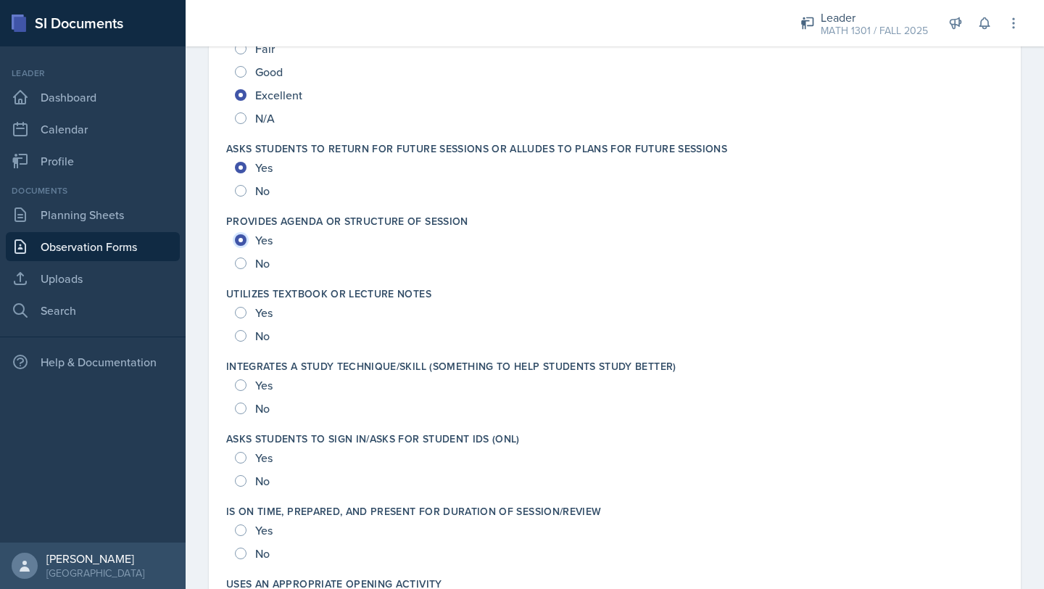
radio input "true"
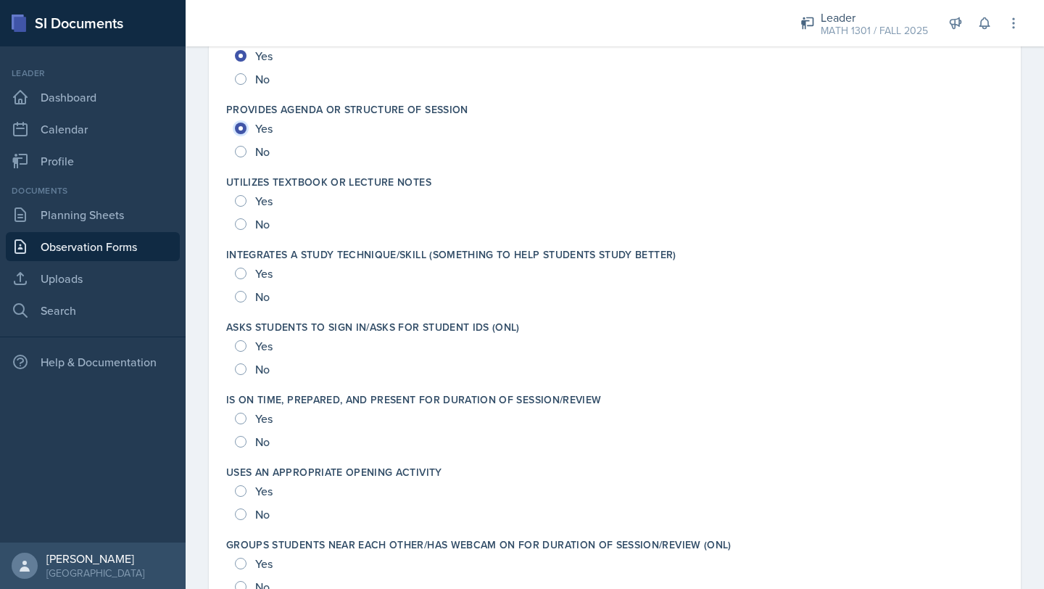
scroll to position [2096, 0]
click at [263, 195] on span "Yes" at bounding box center [263, 200] width 17 height 15
click at [247, 195] on input "Yes" at bounding box center [241, 200] width 12 height 12
radio input "true"
click at [263, 195] on span "Yes" at bounding box center [263, 200] width 17 height 15
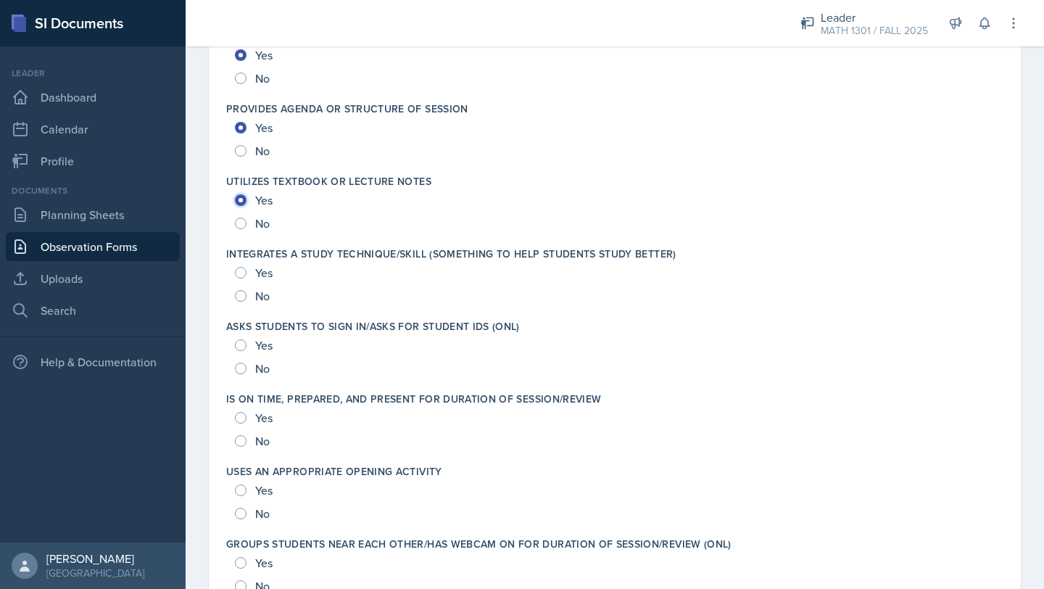
click at [247, 195] on input "Yes" at bounding box center [241, 200] width 12 height 12
click at [236, 228] on input "No" at bounding box center [241, 224] width 12 height 12
radio input "true"
click at [243, 198] on input "Yes" at bounding box center [241, 200] width 12 height 12
radio input "true"
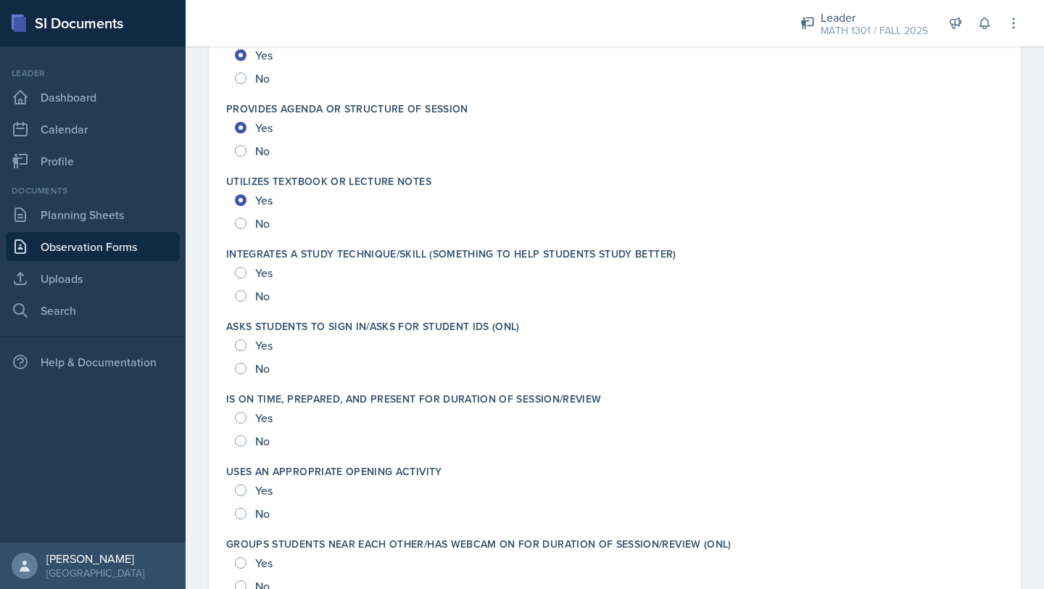
click at [245, 276] on div "Yes" at bounding box center [255, 272] width 41 height 23
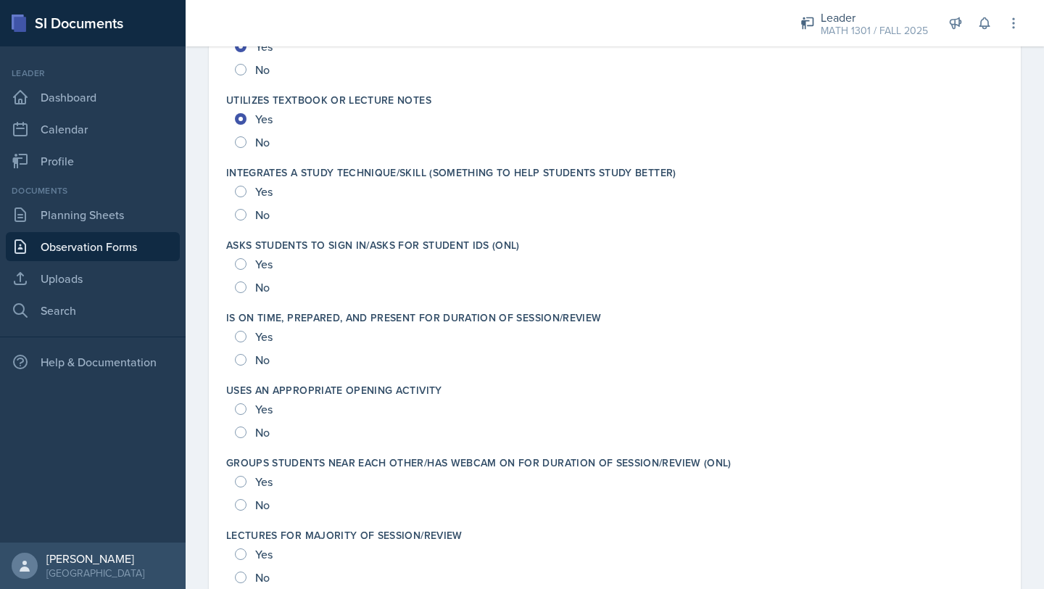
scroll to position [2181, 0]
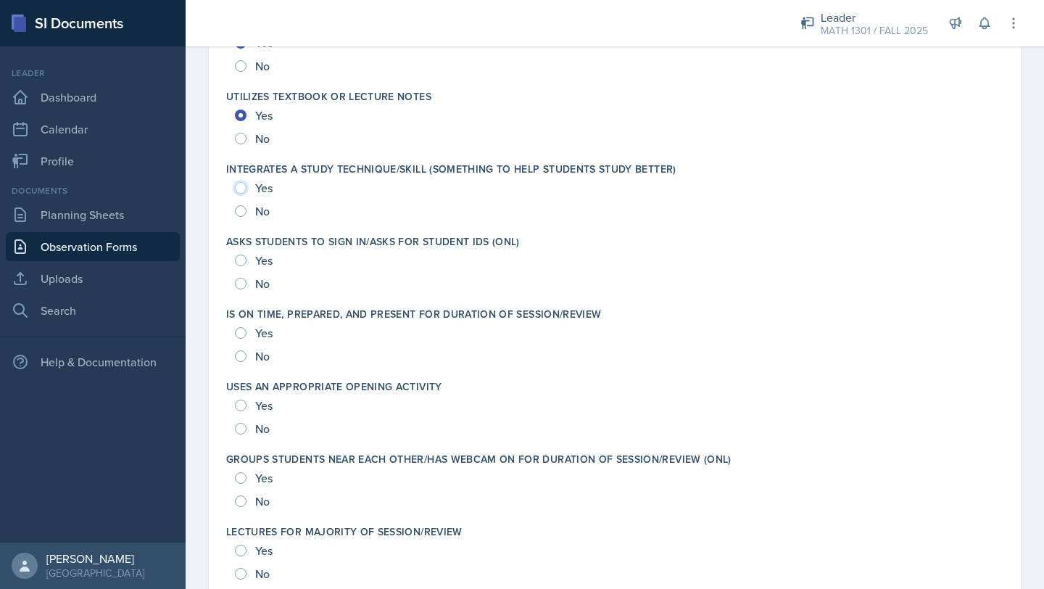
click at [240, 188] on input "Yes" at bounding box center [241, 188] width 12 height 12
radio input "true"
click at [238, 263] on input "Yes" at bounding box center [241, 261] width 12 height 12
radio input "true"
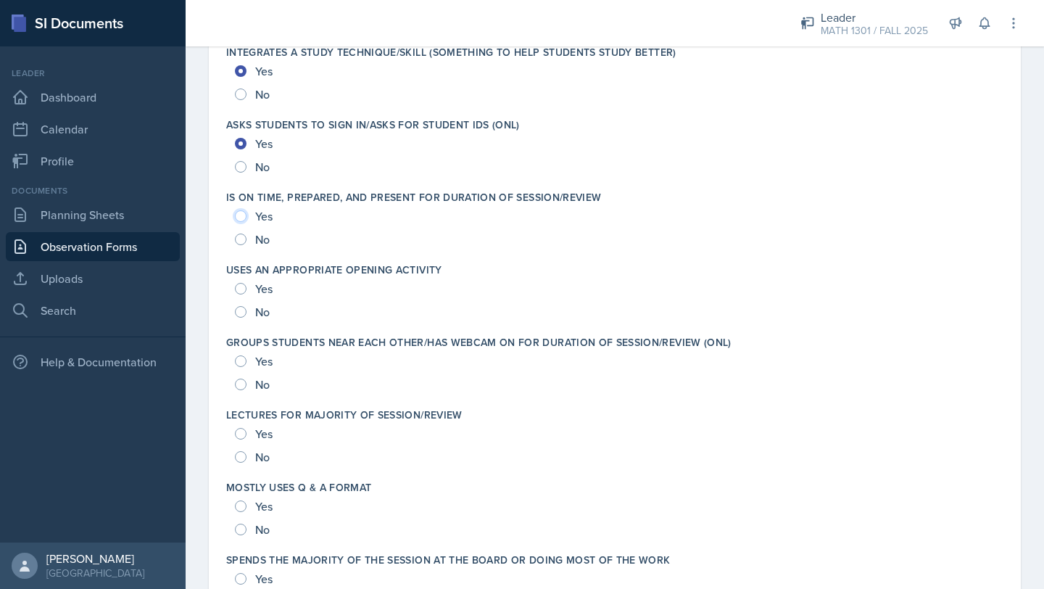
click at [242, 216] on input "Yes" at bounding box center [241, 216] width 12 height 12
radio input "true"
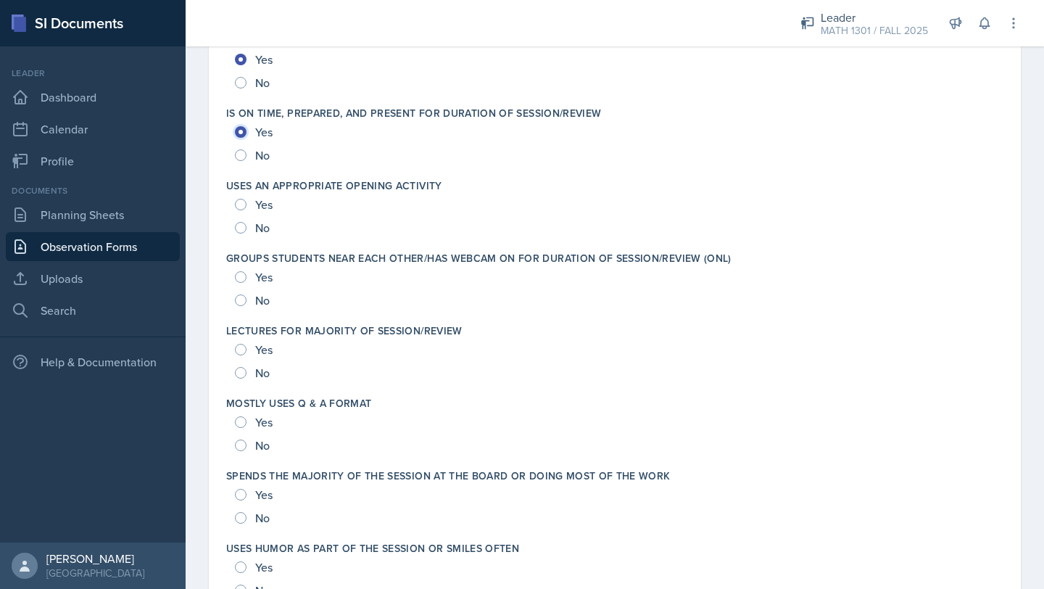
scroll to position [2412, 0]
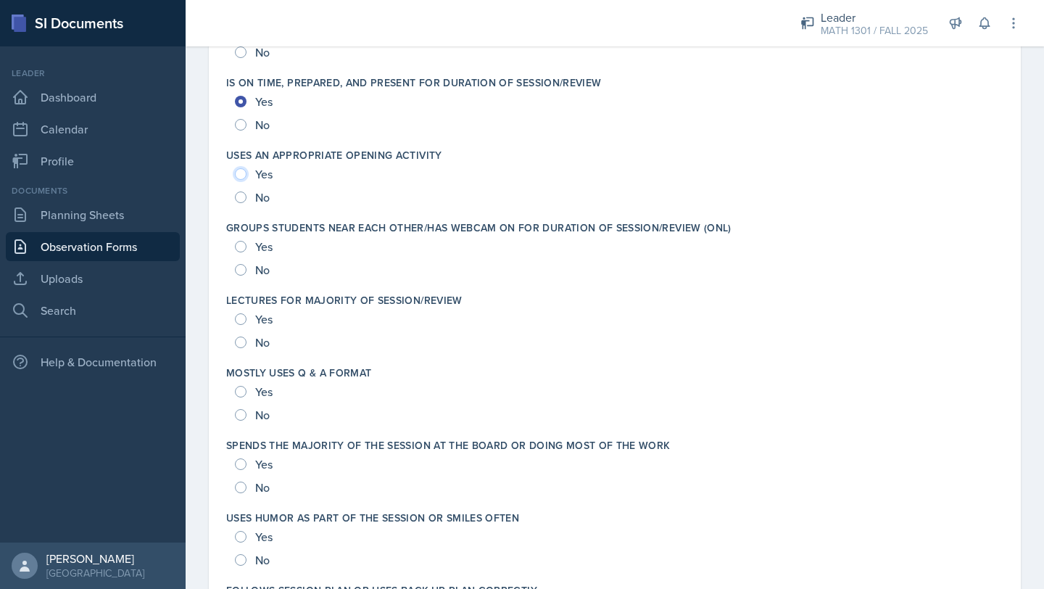
click at [240, 176] on input "Yes" at bounding box center [241, 174] width 12 height 12
radio input "true"
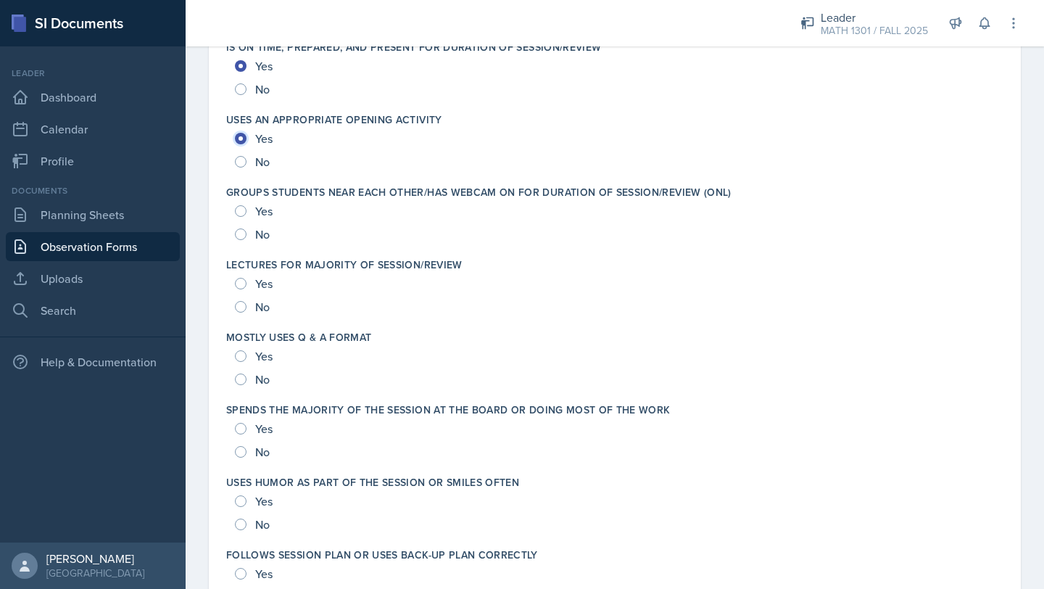
scroll to position [2457, 0]
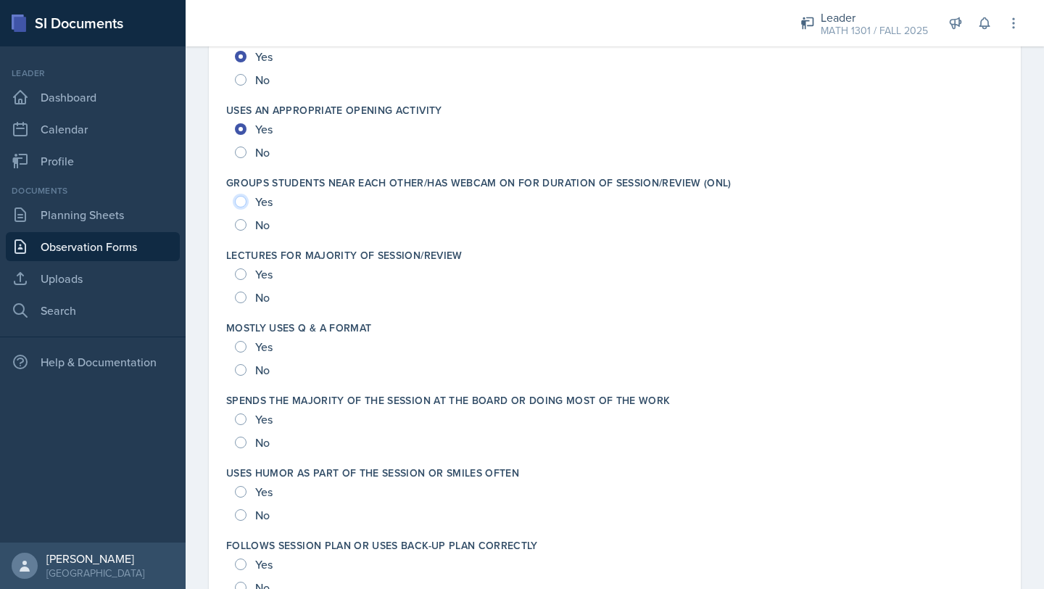
click at [241, 199] on input "Yes" at bounding box center [241, 202] width 12 height 12
radio input "true"
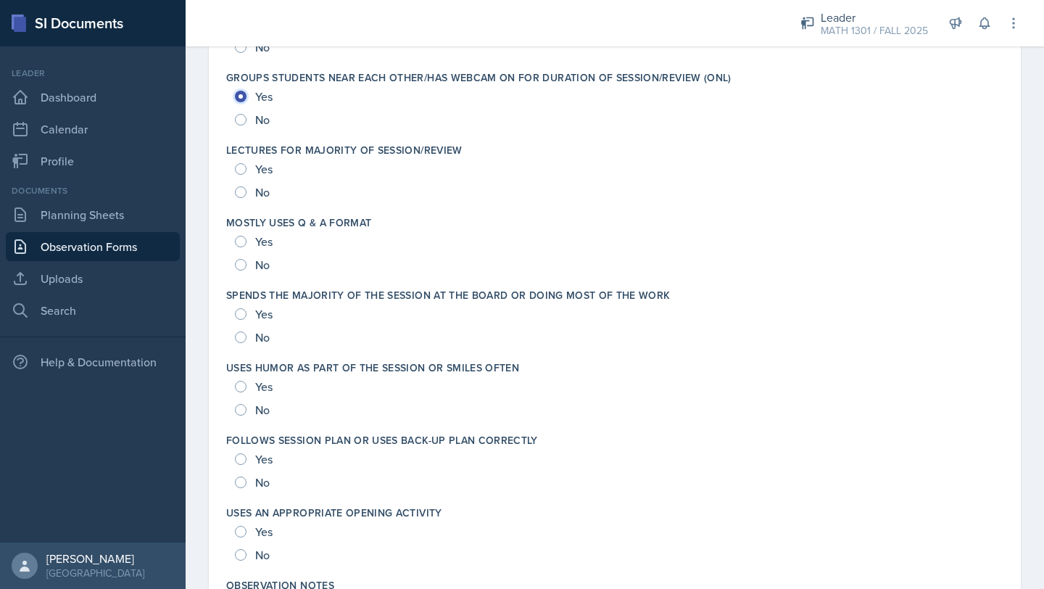
scroll to position [2567, 0]
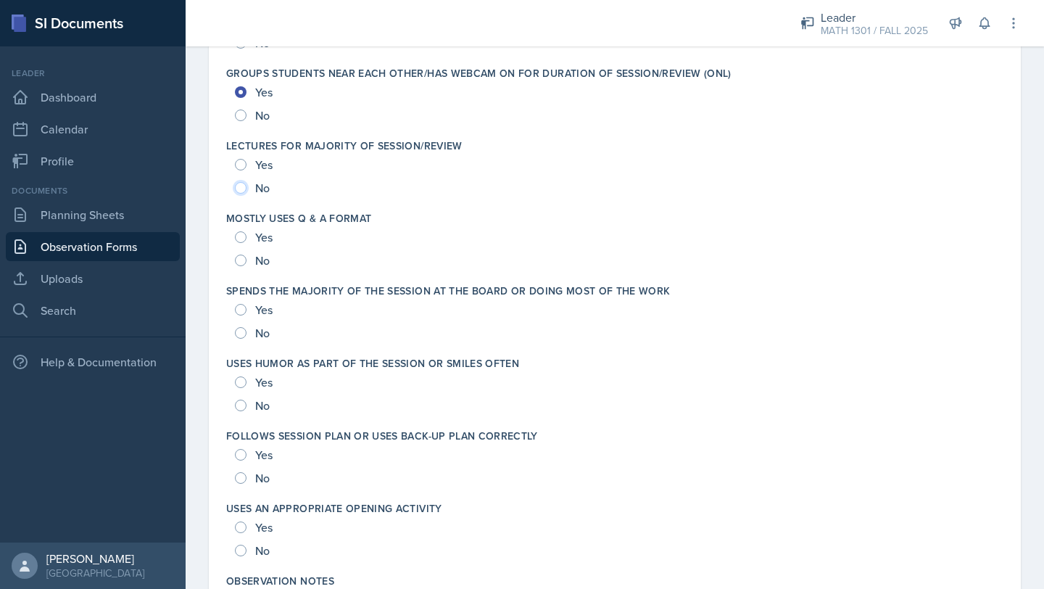
click at [239, 189] on input "No" at bounding box center [241, 188] width 12 height 12
radio input "true"
click at [240, 237] on input "Yes" at bounding box center [241, 237] width 12 height 12
radio input "true"
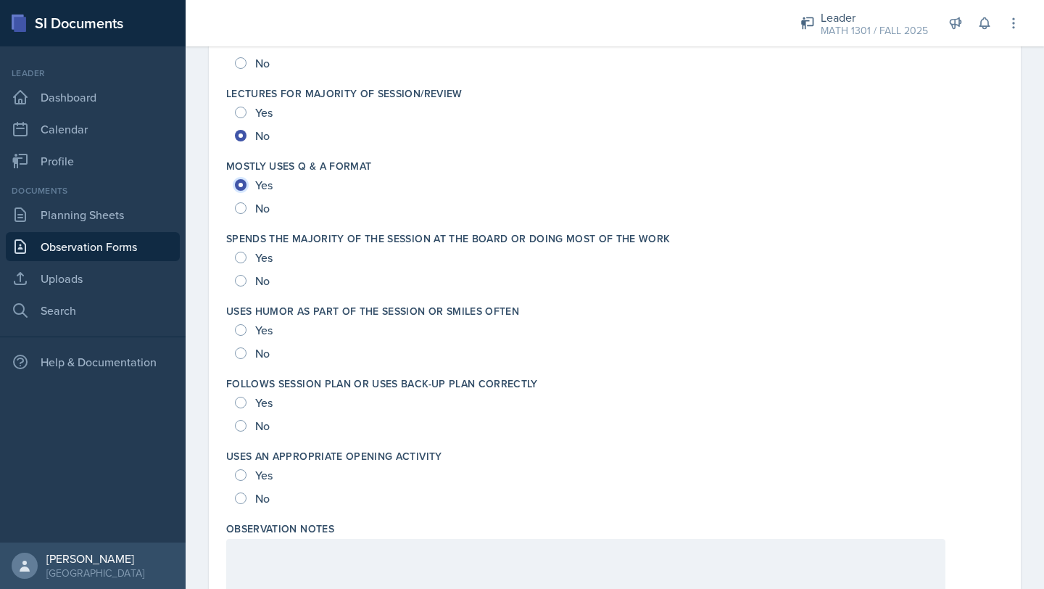
scroll to position [2620, 0]
click at [237, 287] on div "No" at bounding box center [254, 279] width 38 height 23
click at [241, 278] on input "No" at bounding box center [241, 280] width 12 height 12
radio input "true"
click at [240, 326] on input "Yes" at bounding box center [241, 329] width 12 height 12
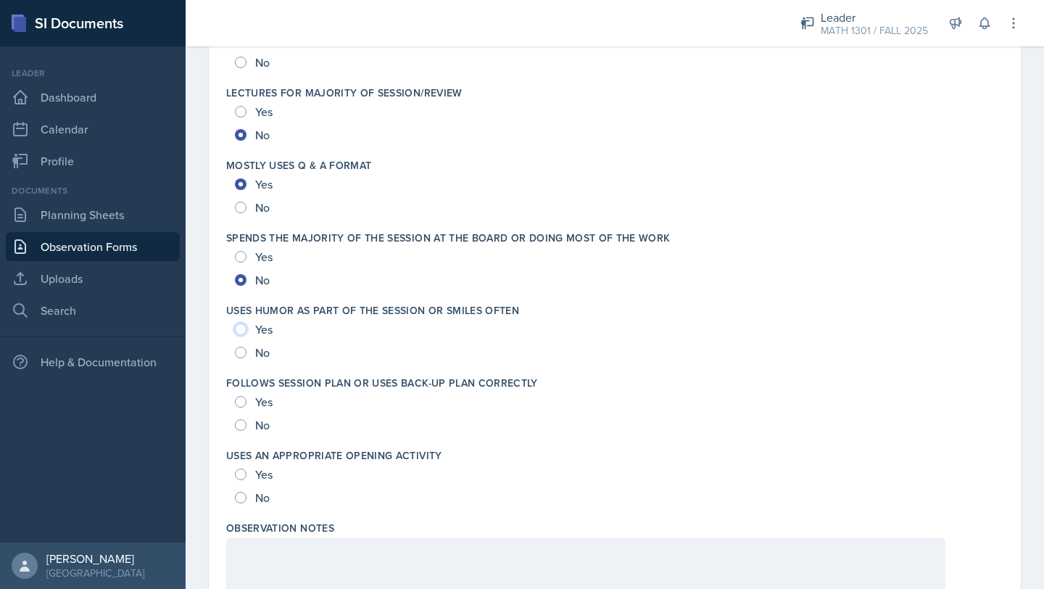
radio input "true"
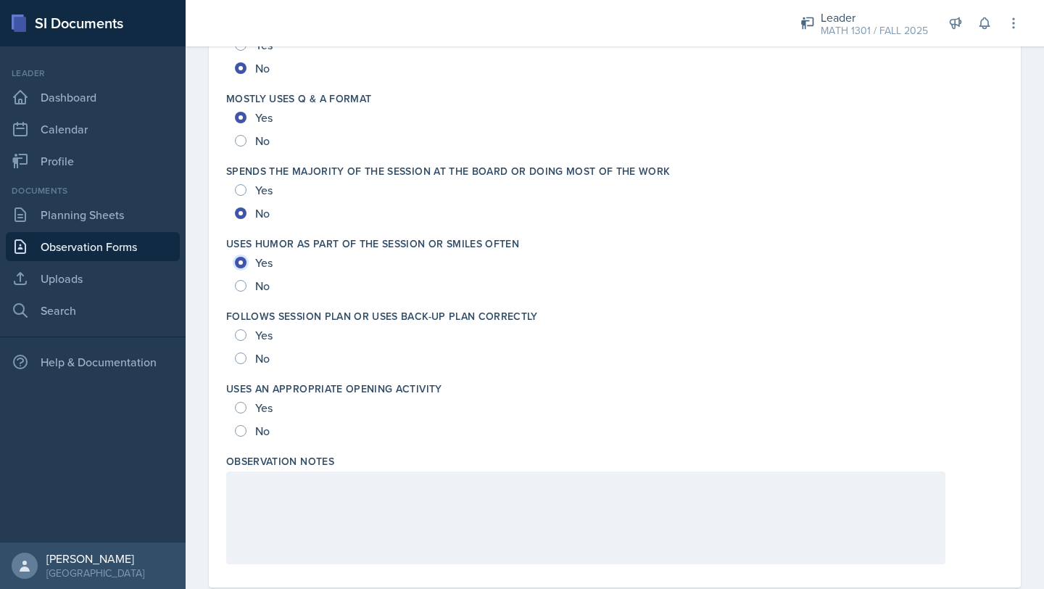
scroll to position [2688, 0]
click at [240, 332] on input "Yes" at bounding box center [241, 334] width 12 height 12
radio input "true"
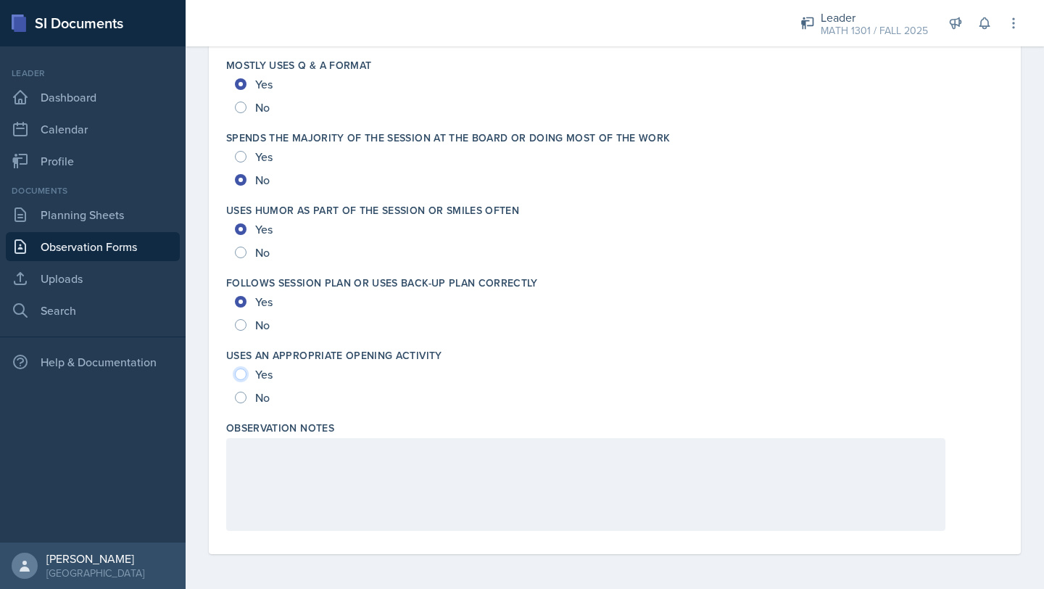
click at [240, 374] on input "Yes" at bounding box center [241, 374] width 12 height 12
radio input "true"
click at [439, 496] on div at bounding box center [585, 484] width 719 height 93
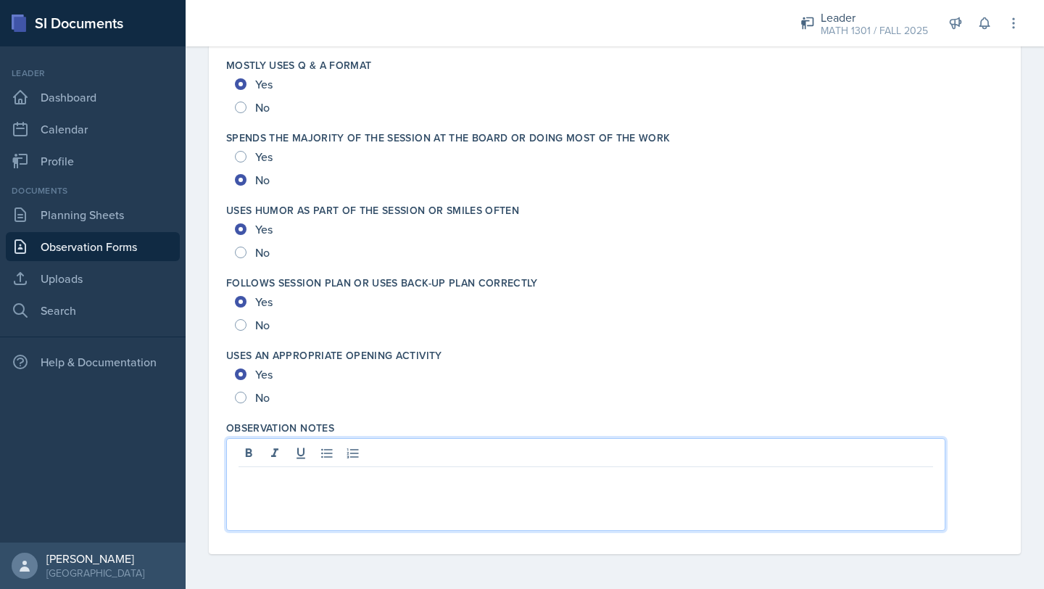
paste div
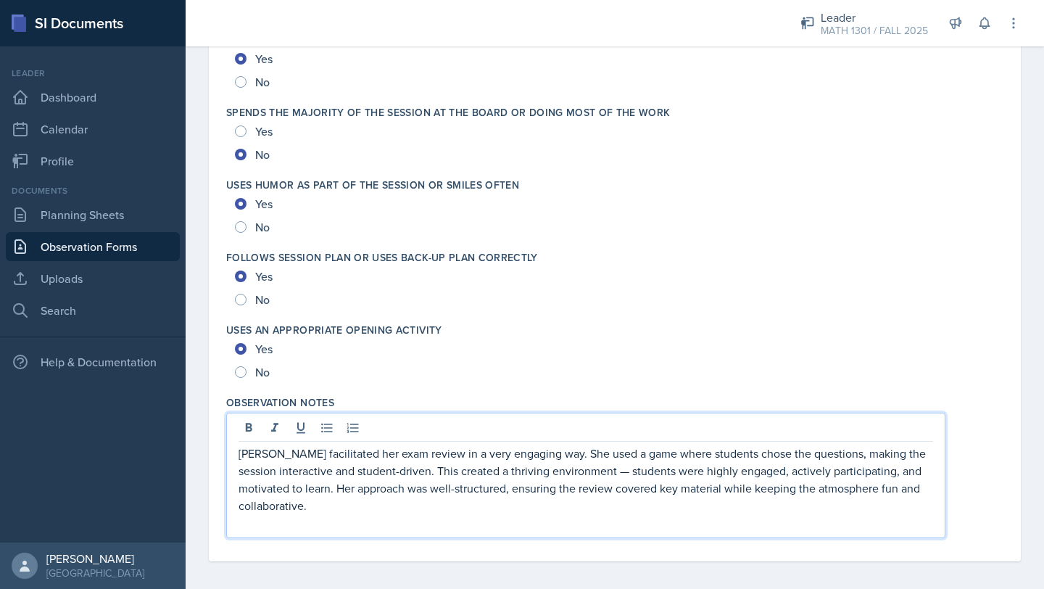
click at [600, 468] on p "[PERSON_NAME] facilitated her exam review in a very engaging way. She used a ga…" at bounding box center [586, 479] width 695 height 70
drag, startPoint x: 696, startPoint y: 492, endPoint x: 457, endPoint y: 494, distance: 239.3
click at [457, 494] on p "[PERSON_NAME] facilitated her exam review in a very engaging way. She used a ga…" at bounding box center [586, 479] width 695 height 70
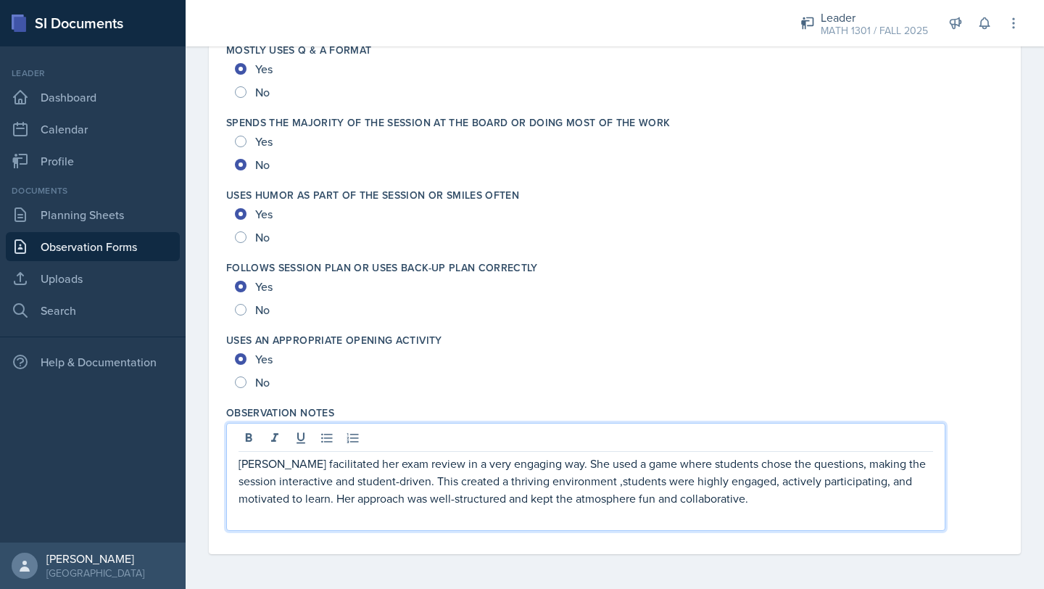
click at [708, 489] on p "[PERSON_NAME] facilitated her exam review in a very engaging way. She used a ga…" at bounding box center [586, 481] width 695 height 52
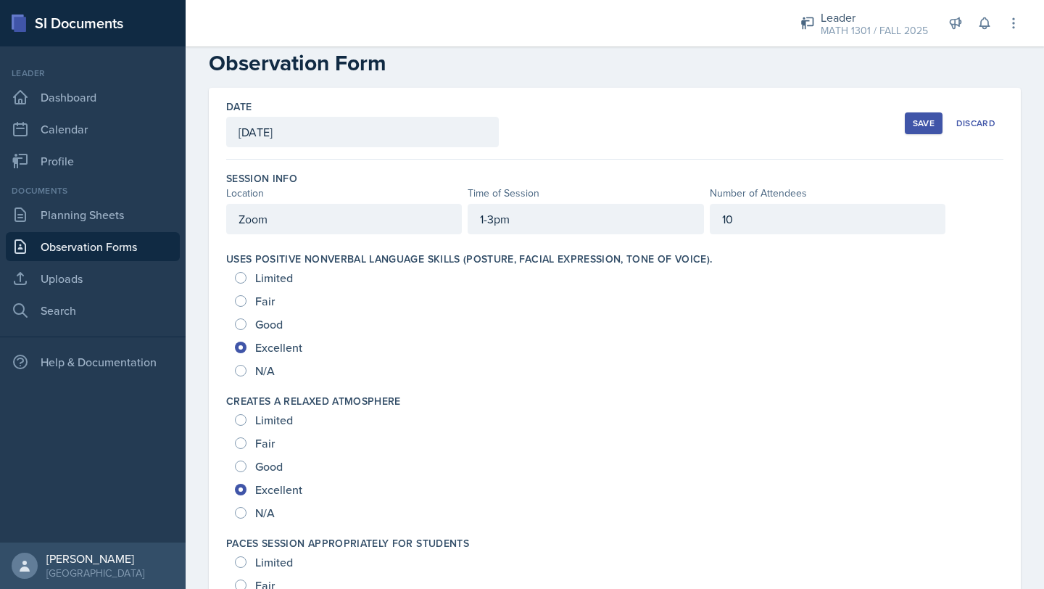
scroll to position [0, 0]
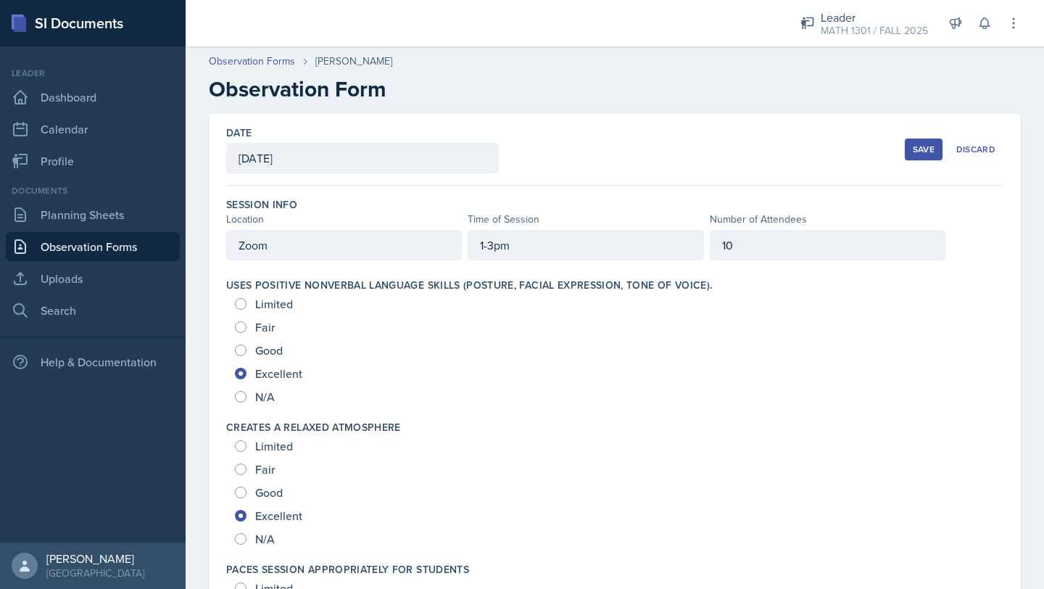
click at [916, 154] on div "Save" at bounding box center [924, 150] width 22 height 12
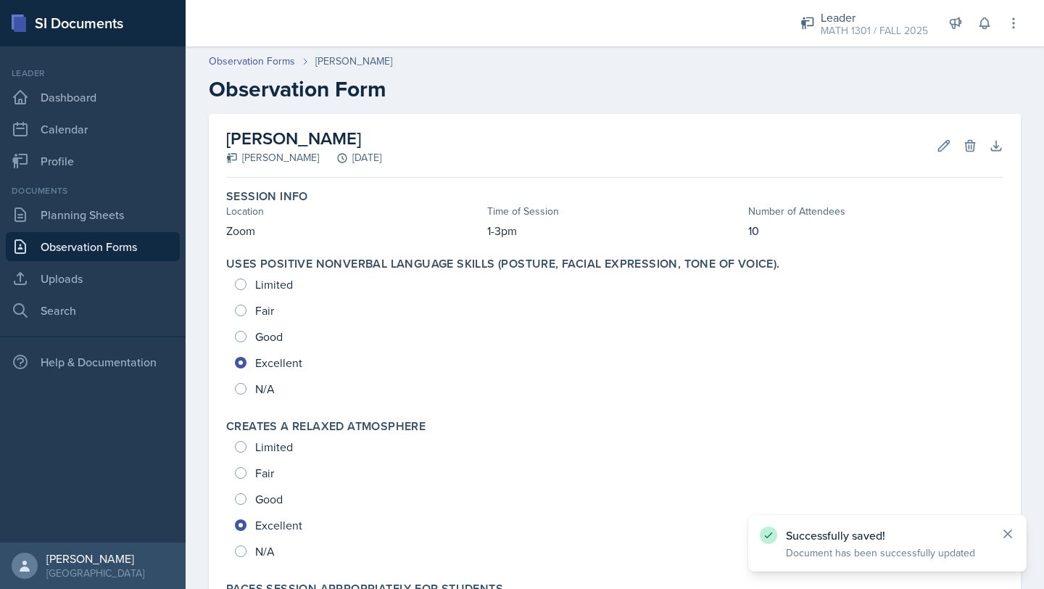
click at [1010, 537] on icon at bounding box center [1007, 533] width 7 height 7
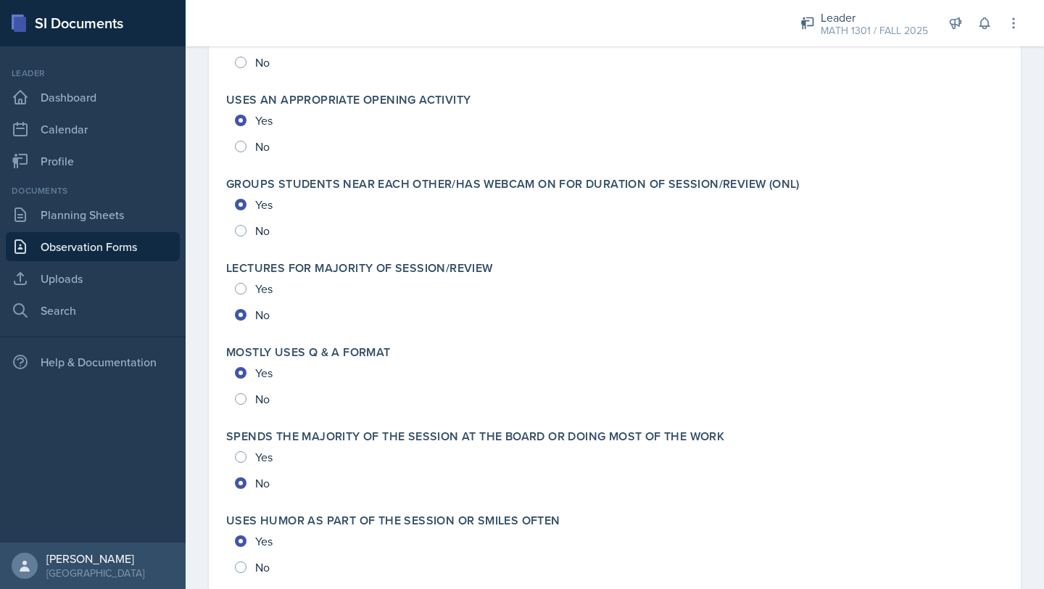
scroll to position [3141, 0]
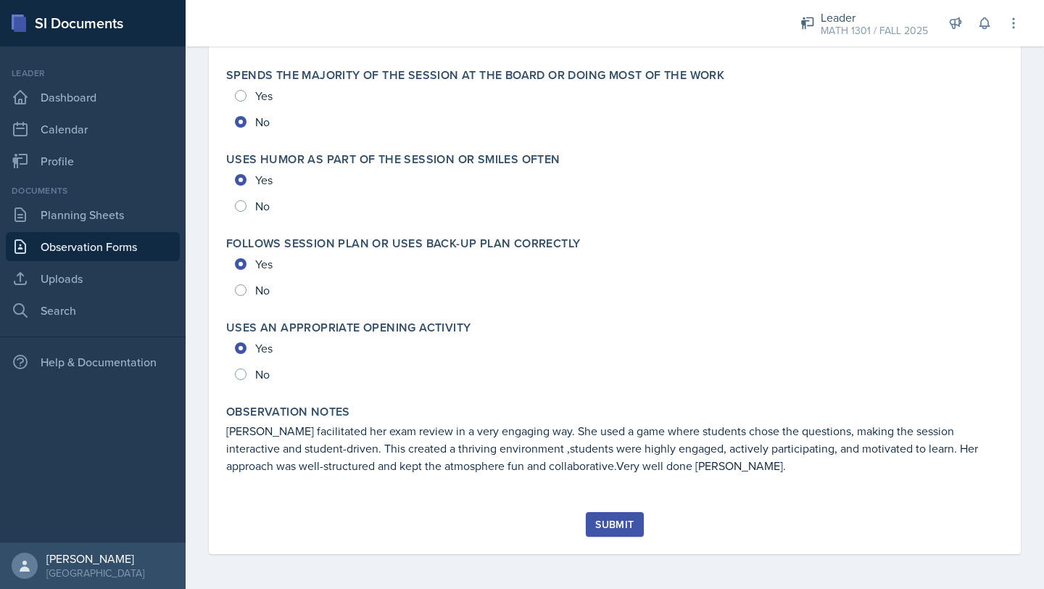
click at [618, 526] on div "Submit" at bounding box center [614, 524] width 38 height 12
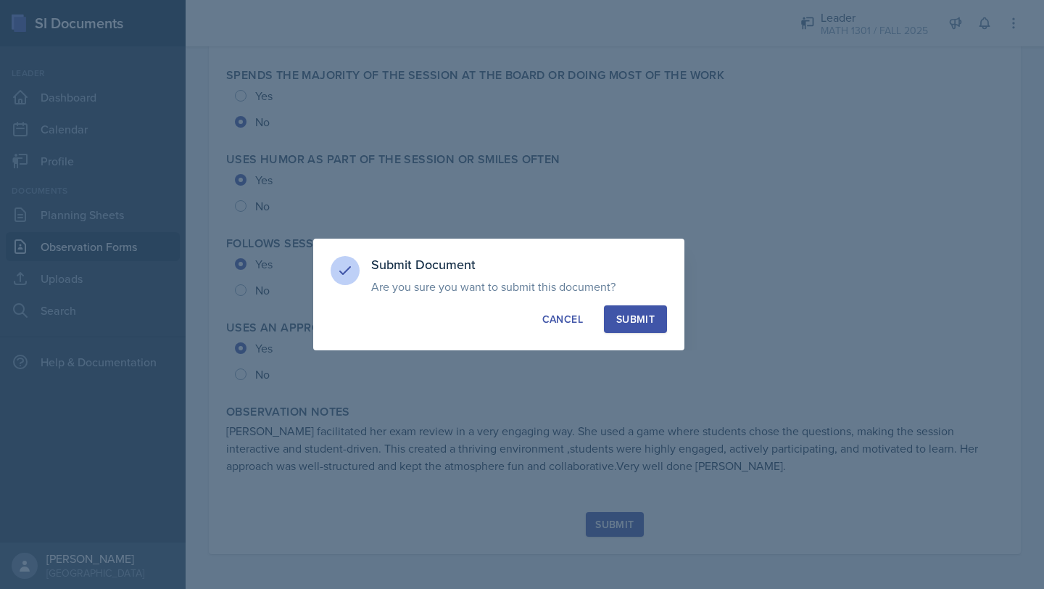
click at [640, 316] on div "Submit" at bounding box center [635, 319] width 38 height 15
radio input "true"
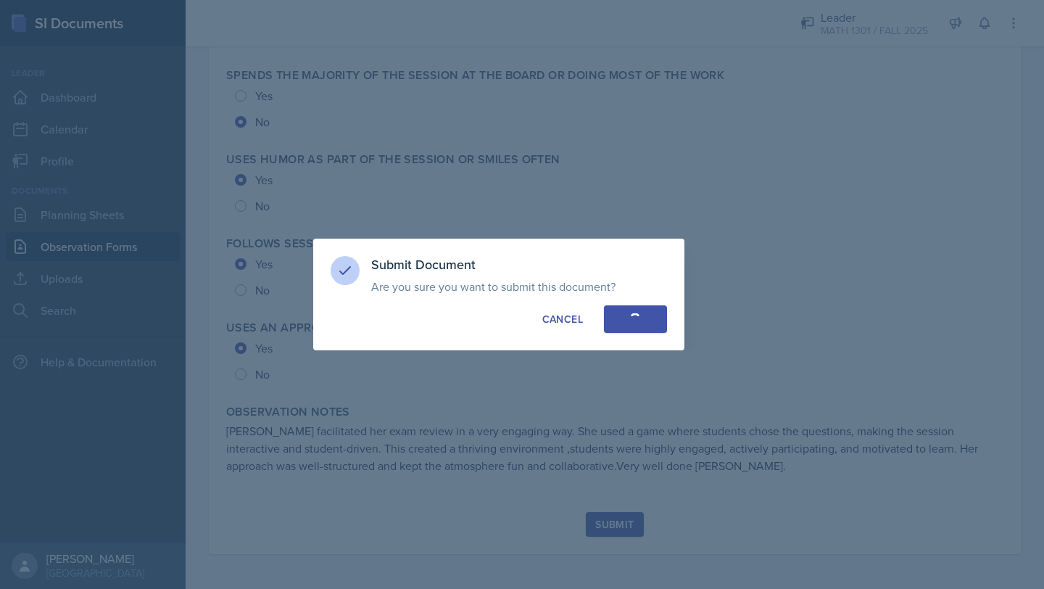
radio input "true"
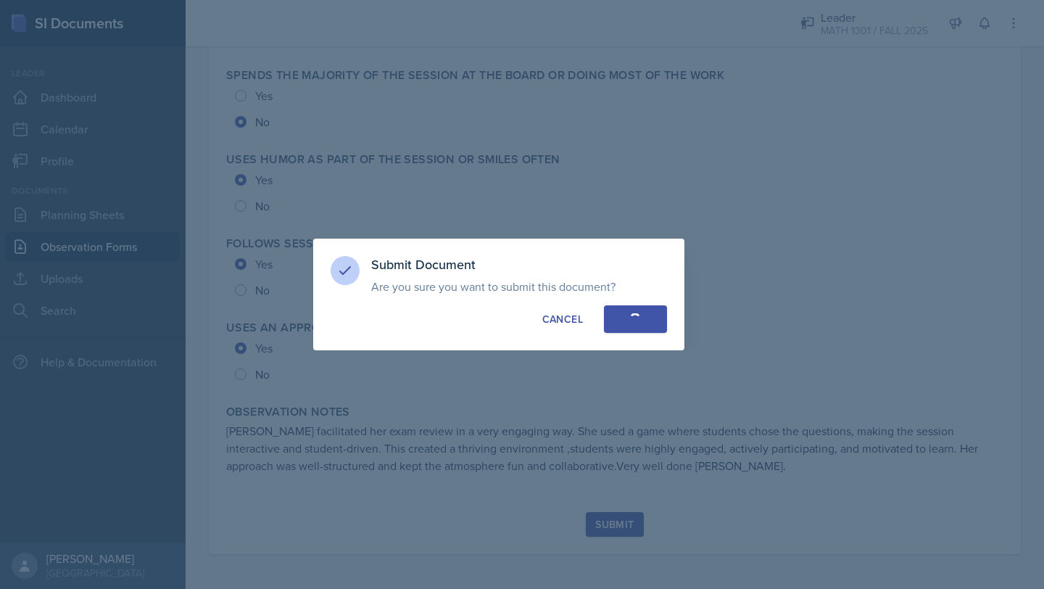
radio input "true"
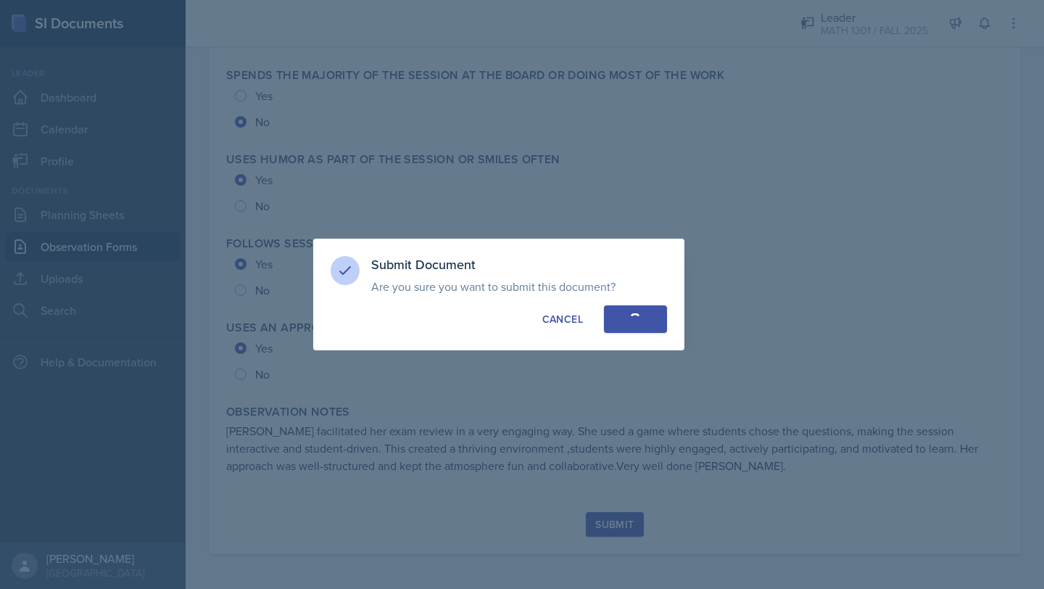
radio input "true"
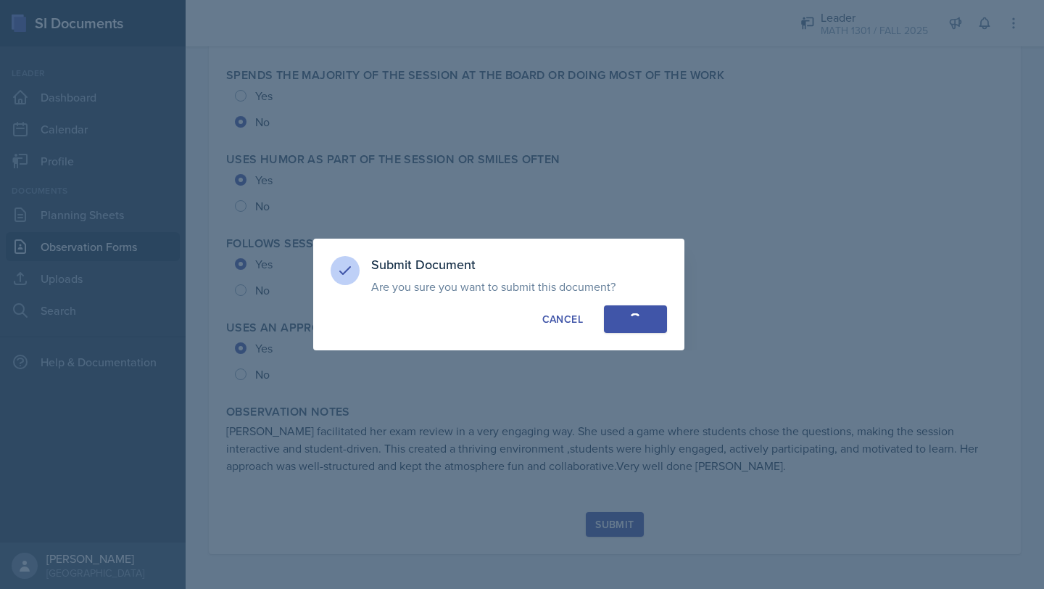
radio input "true"
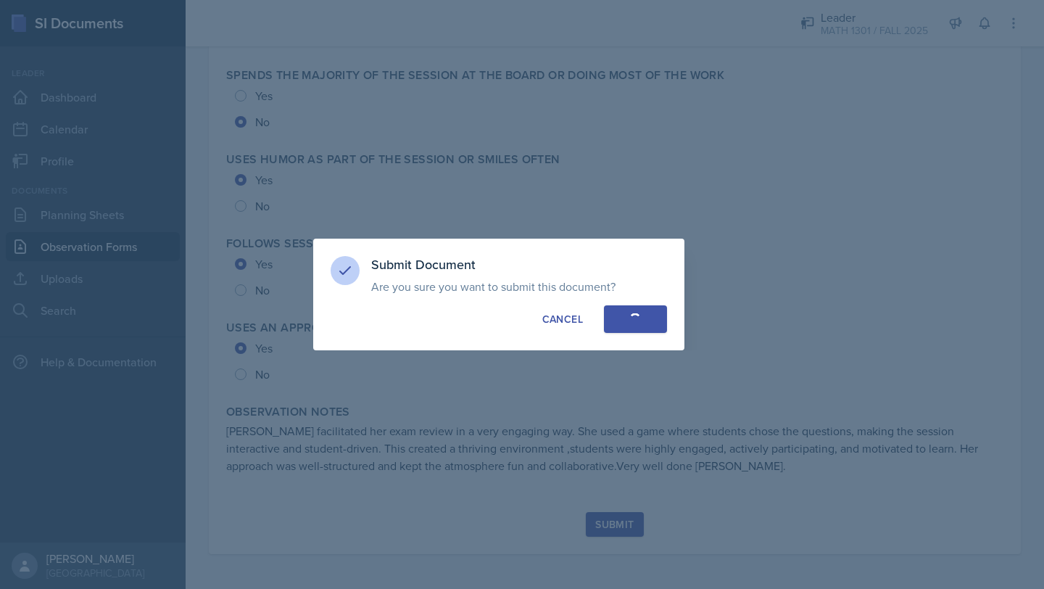
radio input "true"
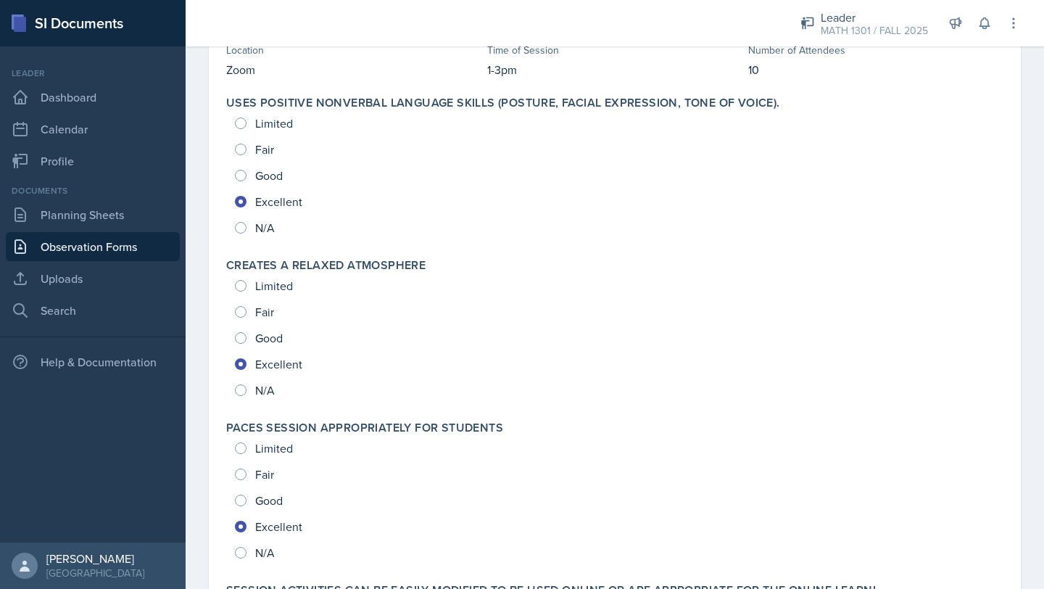
scroll to position [0, 0]
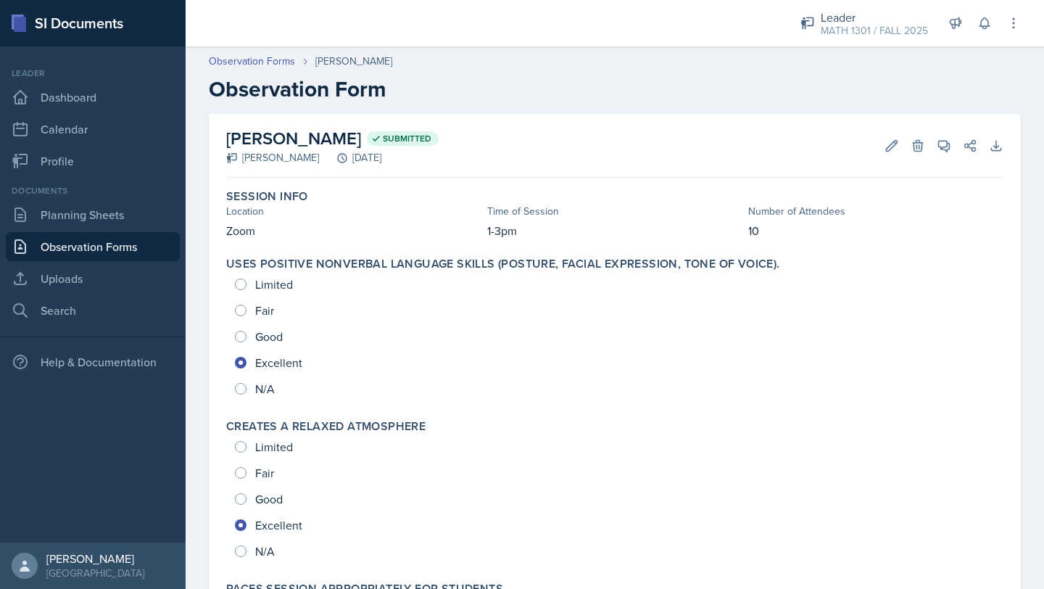
click at [98, 247] on link "Observation Forms" at bounding box center [93, 246] width 174 height 29
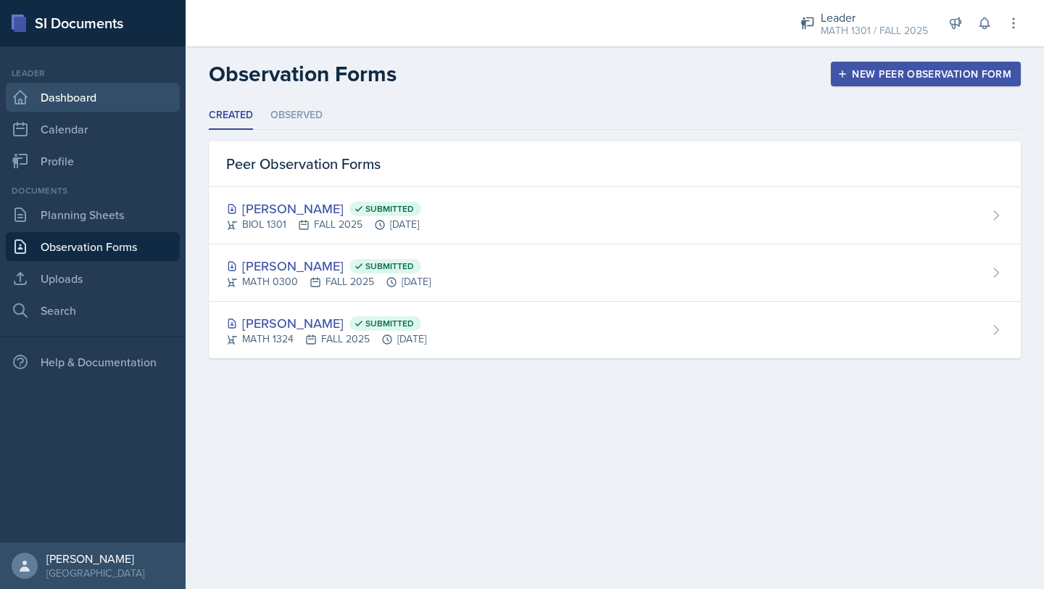
click at [78, 104] on link "Dashboard" at bounding box center [93, 97] width 174 height 29
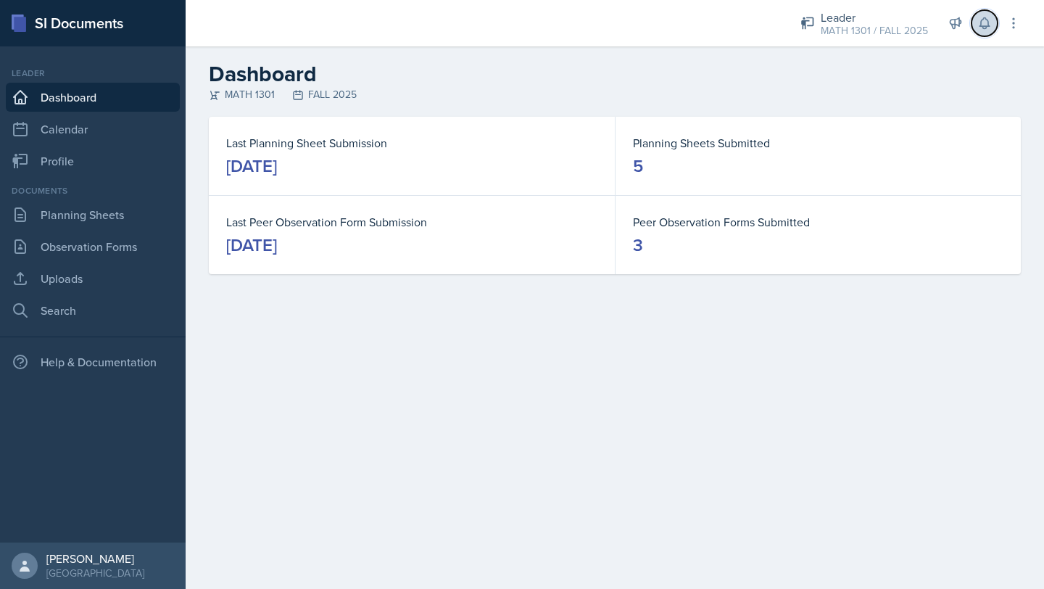
click at [982, 25] on icon at bounding box center [984, 23] width 9 height 11
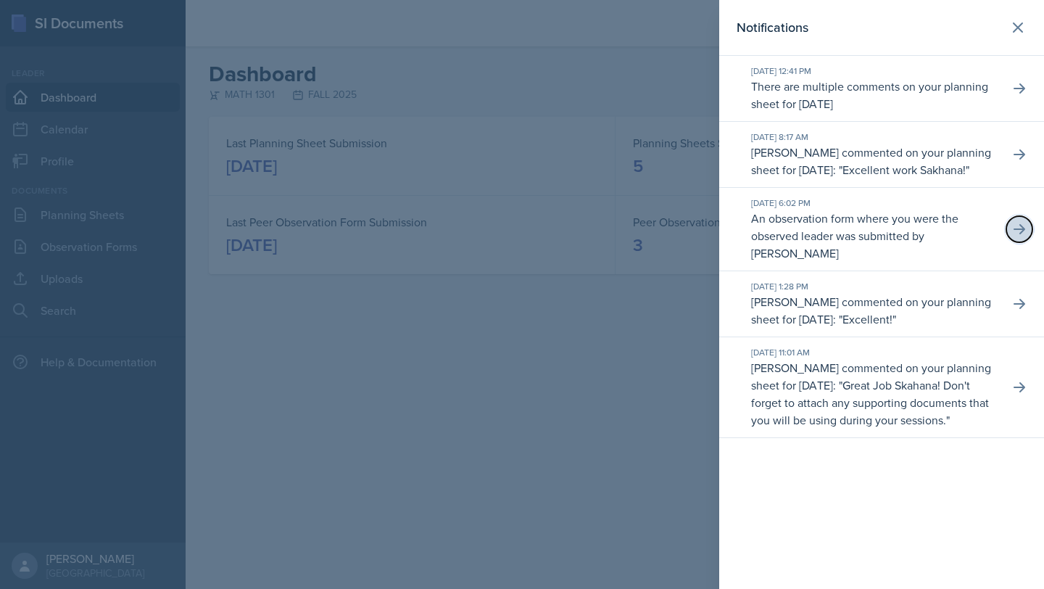
click at [1016, 236] on icon at bounding box center [1019, 229] width 15 height 15
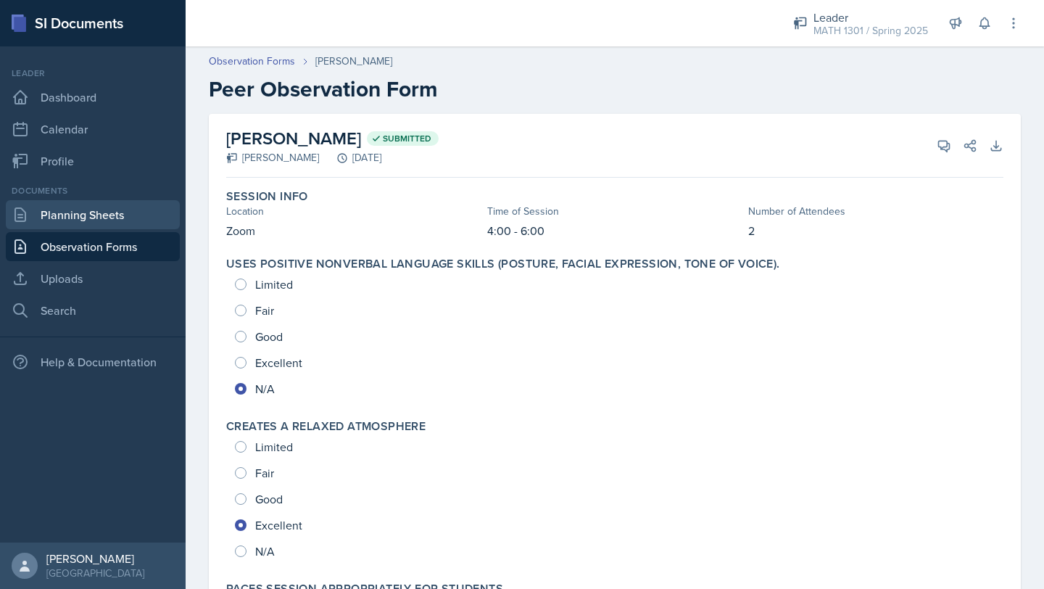
click at [91, 211] on link "Planning Sheets" at bounding box center [93, 214] width 174 height 29
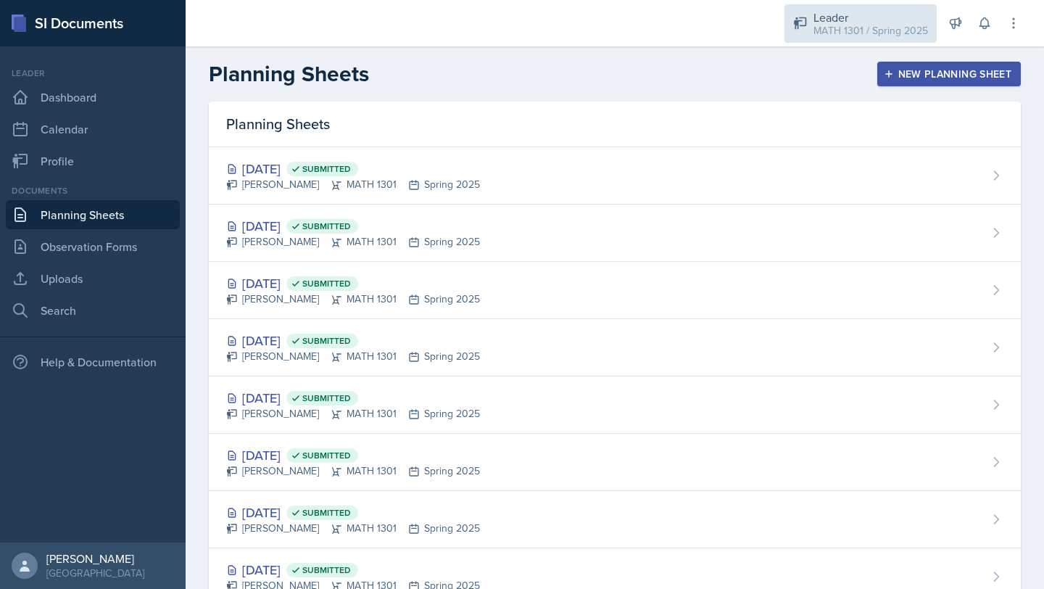
click at [922, 28] on div "MATH 1301 / Spring 2025" at bounding box center [871, 30] width 115 height 15
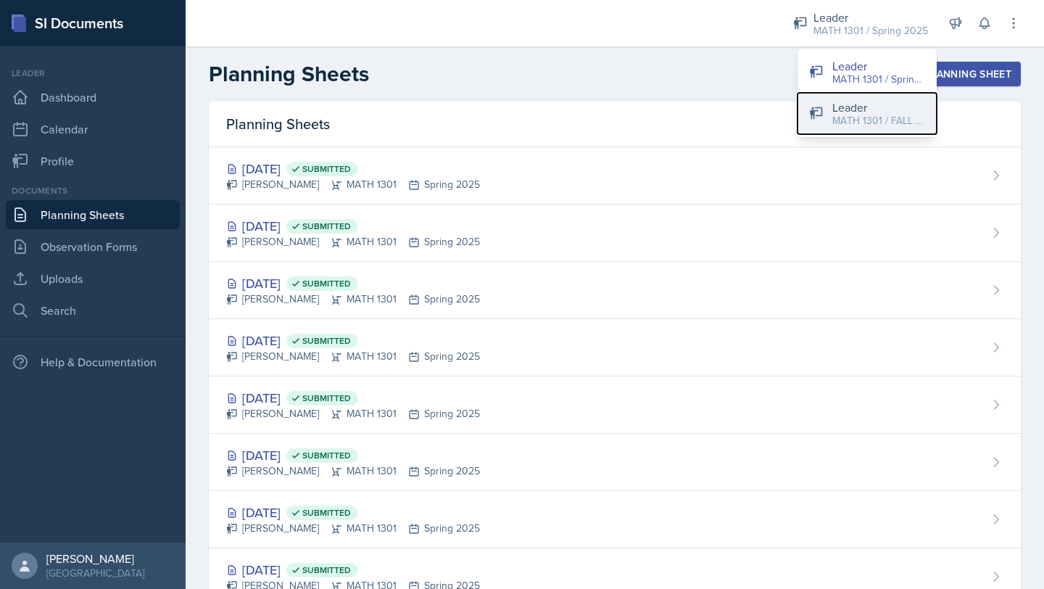
click at [881, 119] on div "MATH 1301 / FALL 2025" at bounding box center [878, 120] width 93 height 15
